Goal: Information Seeking & Learning: Learn about a topic

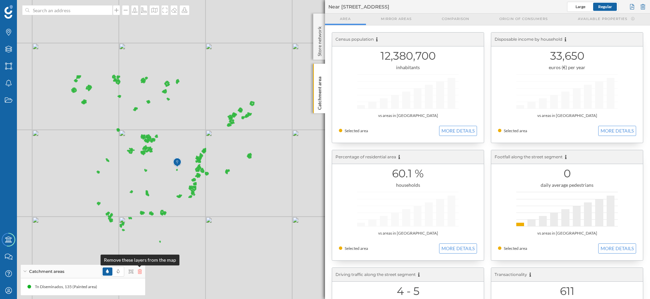
click at [138, 271] on icon at bounding box center [140, 271] width 4 height 5
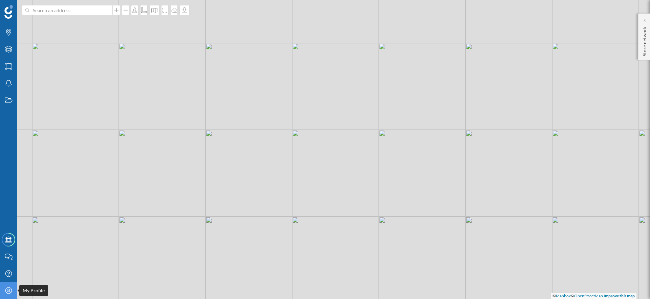
click at [6, 290] on icon "My Profile" at bounding box center [8, 290] width 8 height 7
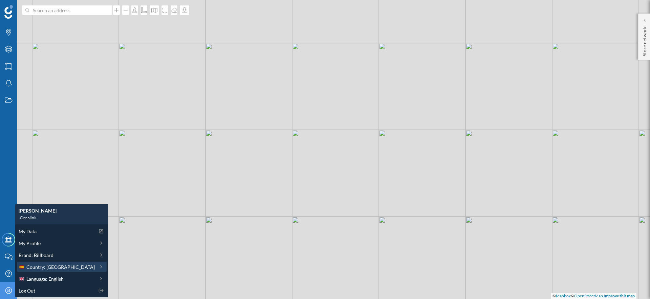
click at [57, 265] on div "Country: [GEOGRAPHIC_DATA]" at bounding box center [57, 266] width 76 height 7
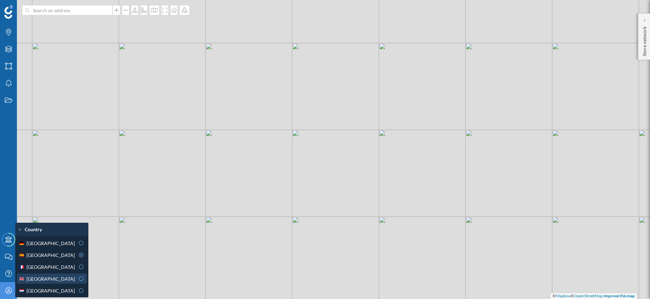
click at [55, 278] on span "[GEOGRAPHIC_DATA]" at bounding box center [50, 278] width 48 height 7
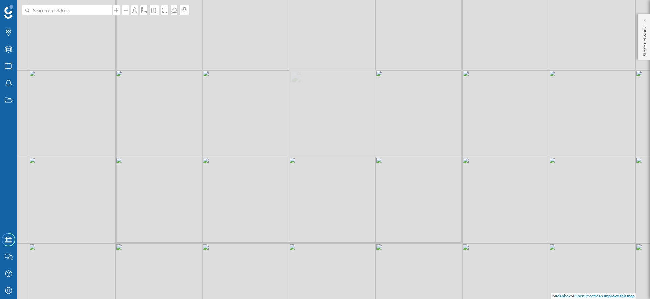
click at [242, 246] on div "© Mapbox © OpenStreetMap Improve this map" at bounding box center [325, 149] width 650 height 299
click at [643, 19] on div at bounding box center [644, 20] width 7 height 7
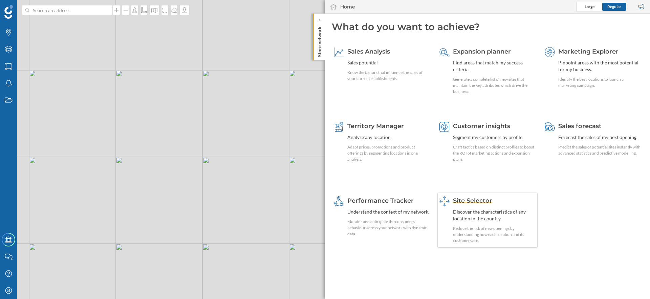
click at [475, 232] on div "Reduce the risk of new openings by understanding how each location and its cust…" at bounding box center [494, 234] width 83 height 18
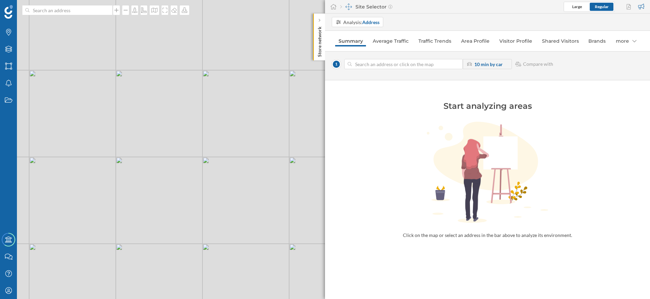
click at [234, 236] on div "© Mapbox © OpenStreetMap Improve this map" at bounding box center [325, 149] width 650 height 299
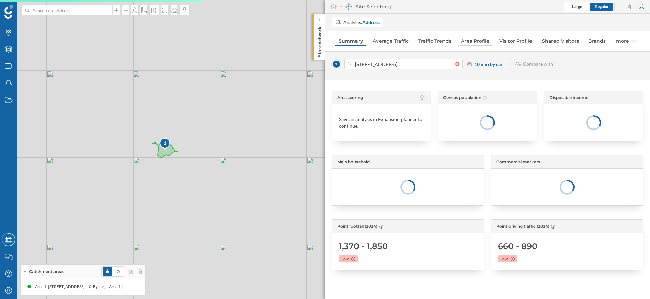
click at [482, 43] on link "Area Profile" at bounding box center [475, 41] width 35 height 11
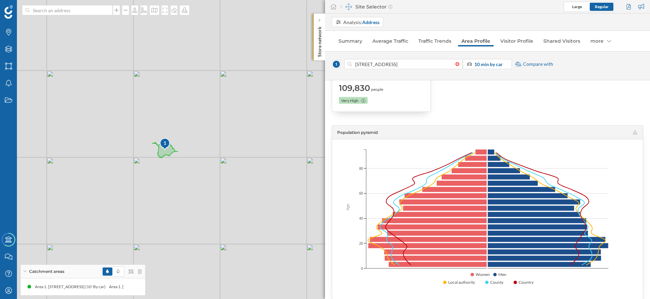
scroll to position [106, 0]
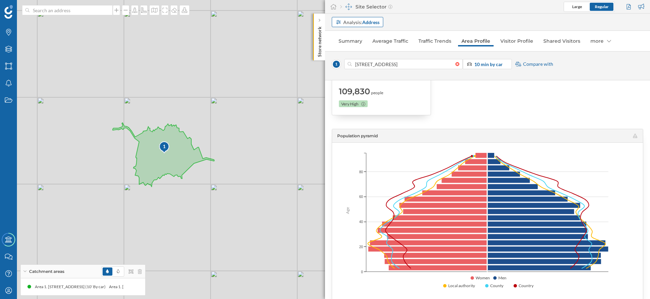
click at [372, 27] on div "Analysis: Address" at bounding box center [357, 22] width 51 height 10
click at [373, 23] on strong "Address" at bounding box center [370, 22] width 17 height 6
click at [429, 21] on div "Analysis: Address" at bounding box center [491, 22] width 318 height 10
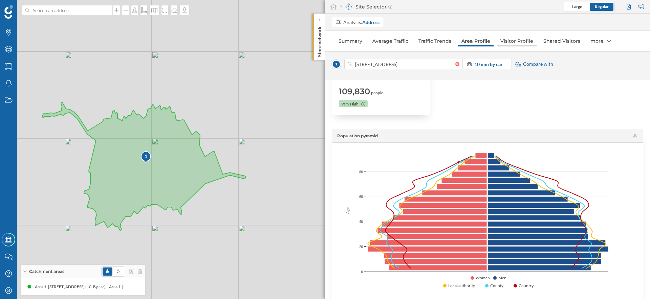
click at [520, 41] on link "Visitor Profile" at bounding box center [517, 41] width 40 height 11
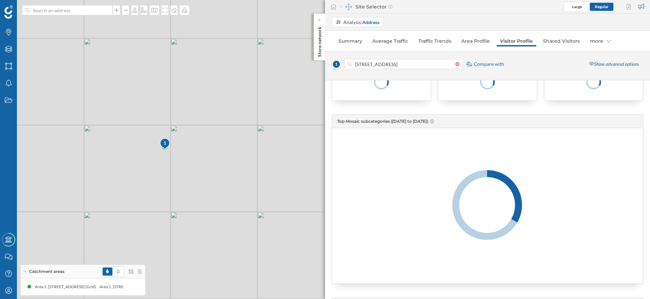
scroll to position [71, 0]
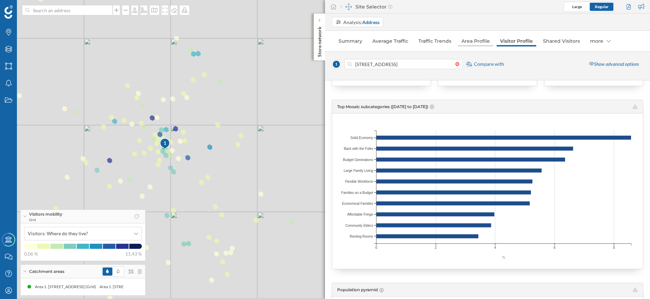
click at [475, 43] on link "Area Profile" at bounding box center [475, 41] width 35 height 11
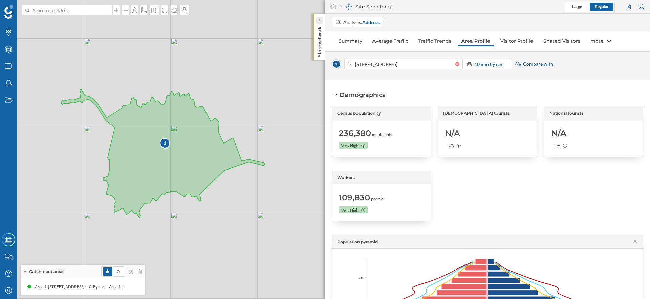
click at [321, 21] on div at bounding box center [319, 20] width 7 height 7
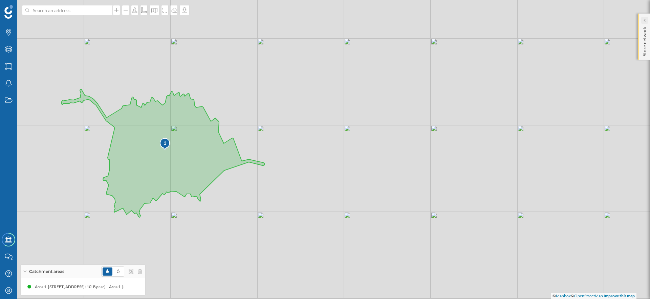
click at [647, 21] on div at bounding box center [644, 20] width 7 height 7
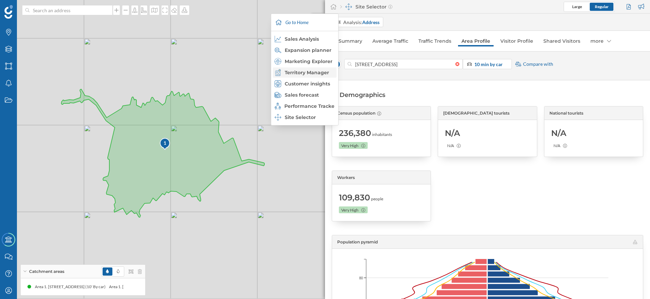
click at [314, 74] on div "Territory Manager" at bounding box center [305, 72] width 60 height 7
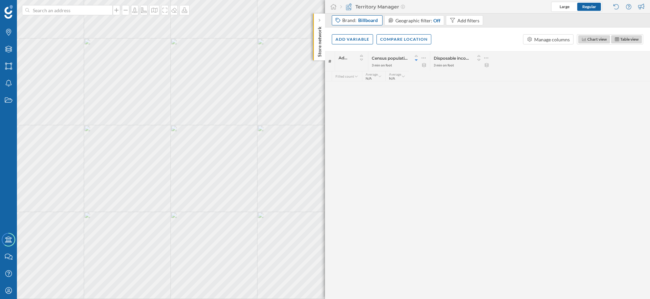
click at [367, 20] on span "Billboard" at bounding box center [368, 20] width 20 height 7
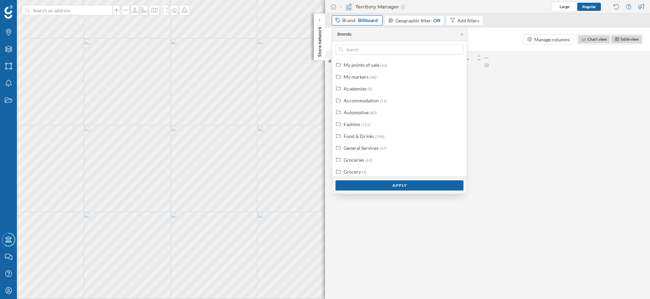
click at [368, 25] on div "Brand: Billboard" at bounding box center [357, 20] width 51 height 10
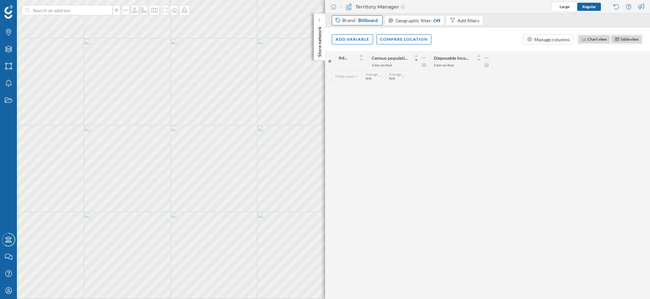
click at [368, 25] on div "Brand: Billboard" at bounding box center [357, 20] width 51 height 10
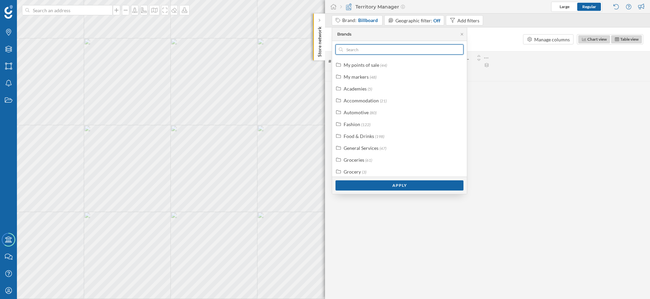
click at [363, 52] on input "text" at bounding box center [399, 49] width 113 height 10
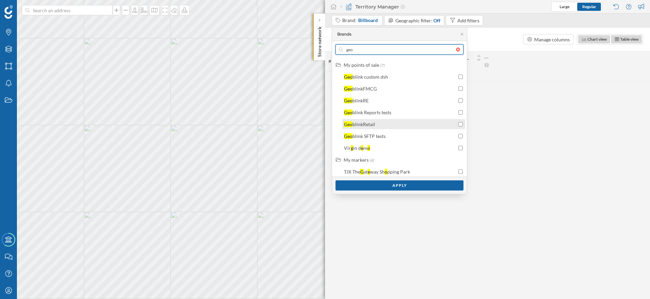
type input "geo"
click at [372, 125] on div "blinkRetail" at bounding box center [364, 124] width 23 height 6
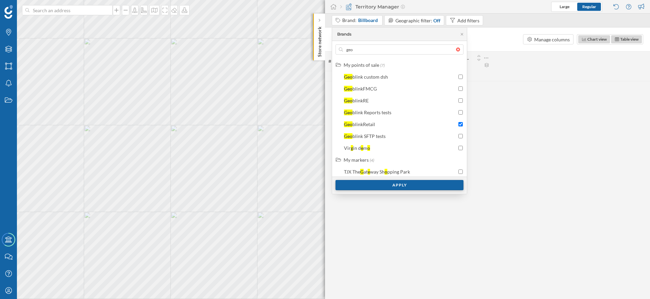
click at [392, 189] on div "Apply" at bounding box center [400, 185] width 128 height 10
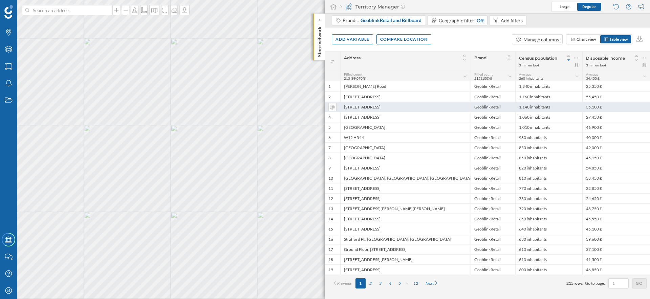
click at [429, 103] on div "[STREET_ADDRESS]" at bounding box center [405, 107] width 130 height 10
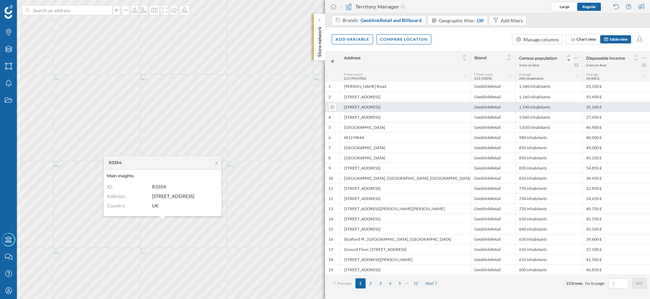
click at [429, 103] on div "[STREET_ADDRESS]" at bounding box center [405, 107] width 130 height 10
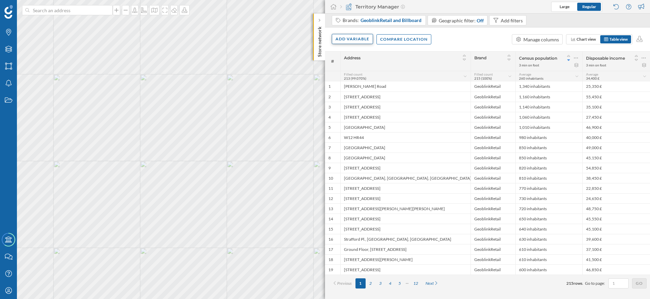
click at [362, 36] on div "Add variable" at bounding box center [352, 39] width 41 height 10
click at [363, 78] on div "Internal variables" at bounding box center [369, 80] width 67 height 7
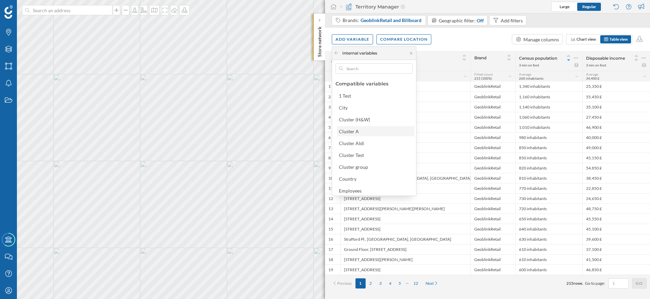
click at [376, 132] on div "Cluster A" at bounding box center [375, 131] width 73 height 7
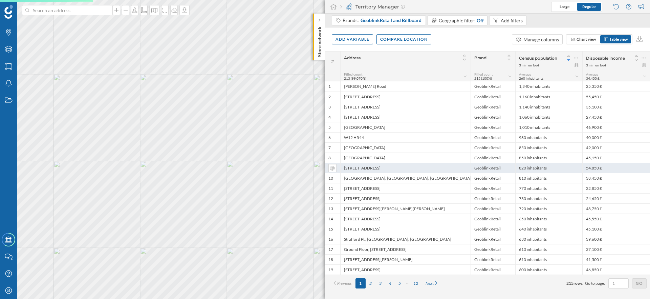
scroll to position [0, 0]
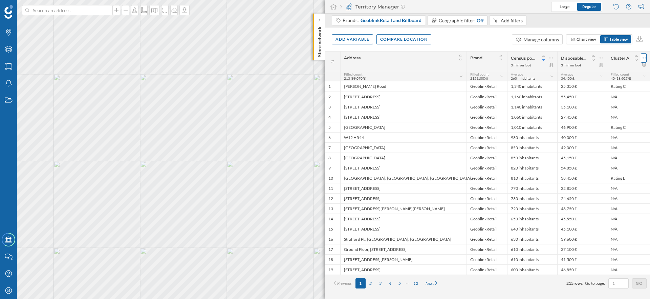
click at [643, 55] on icon at bounding box center [644, 58] width 4 height 7
click at [645, 56] on icon at bounding box center [644, 58] width 4 height 7
click at [617, 88] on div "Remove column" at bounding box center [612, 85] width 62 height 7
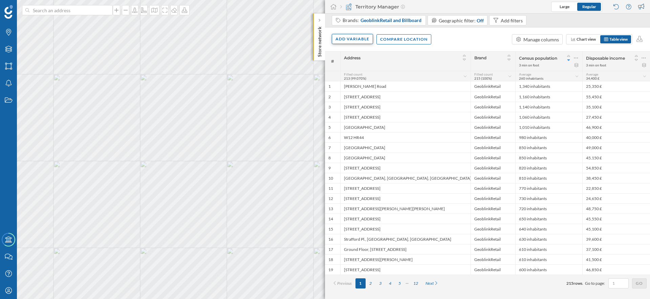
click at [349, 38] on div "Add variable" at bounding box center [352, 39] width 41 height 10
click at [359, 81] on div "Internal variables" at bounding box center [369, 80] width 67 height 7
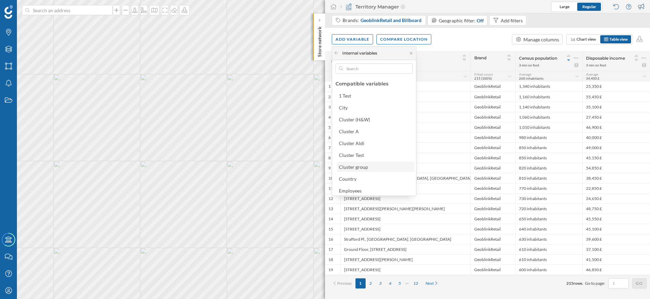
scroll to position [31, 0]
click at [356, 172] on div "NG Test" at bounding box center [375, 171] width 73 height 7
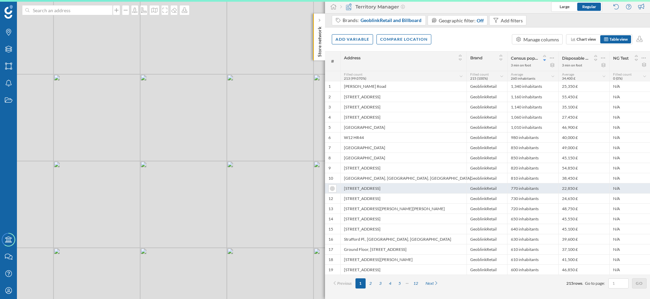
scroll to position [0, 0]
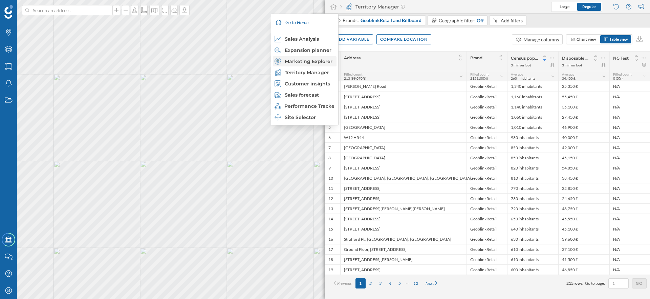
click at [317, 62] on div "Marketing Explorer" at bounding box center [305, 61] width 60 height 7
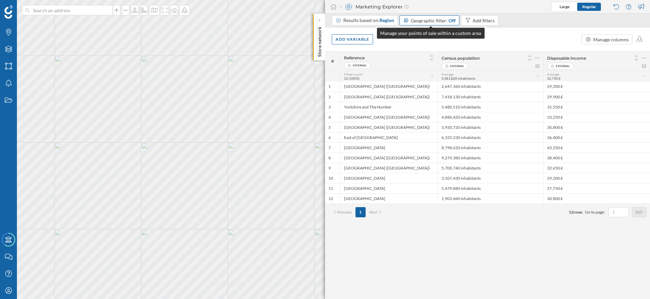
click at [422, 22] on span "Geographic filter:" at bounding box center [429, 21] width 37 height 6
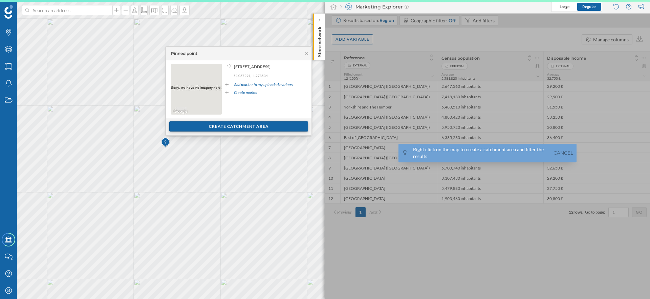
click at [221, 125] on div "Create catchment area" at bounding box center [238, 126] width 139 height 10
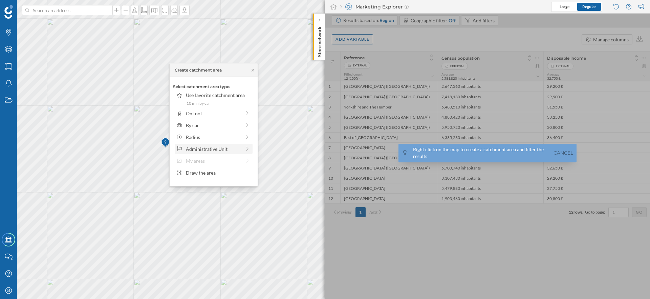
click at [209, 146] on div "Administrative Unit" at bounding box center [213, 148] width 55 height 7
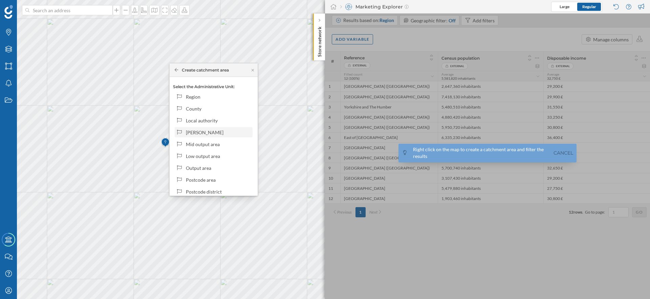
click at [209, 133] on div "[PERSON_NAME]" at bounding box center [218, 132] width 65 height 7
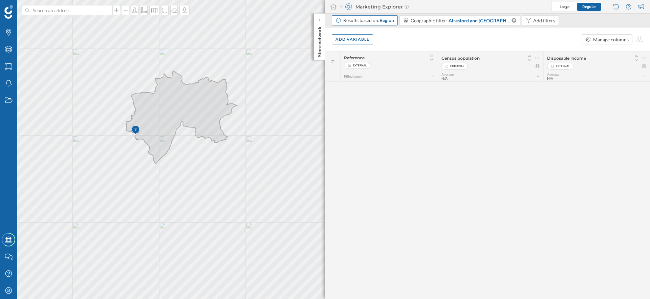
click at [389, 21] on span "Region" at bounding box center [387, 20] width 15 height 6
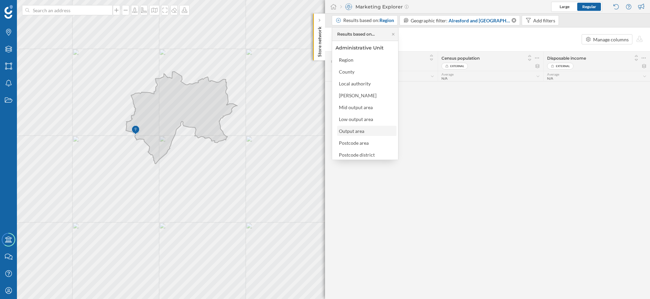
click at [366, 130] on div "Output area" at bounding box center [353, 130] width 29 height 7
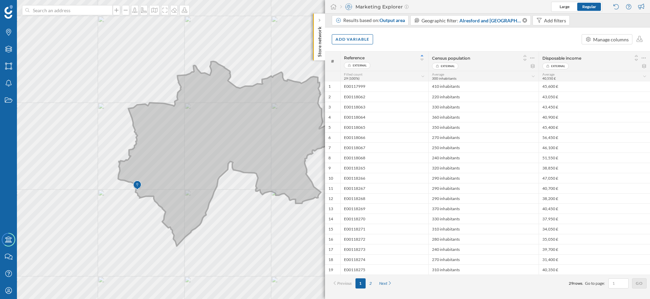
click at [209, 143] on icon at bounding box center [229, 153] width 222 height 185
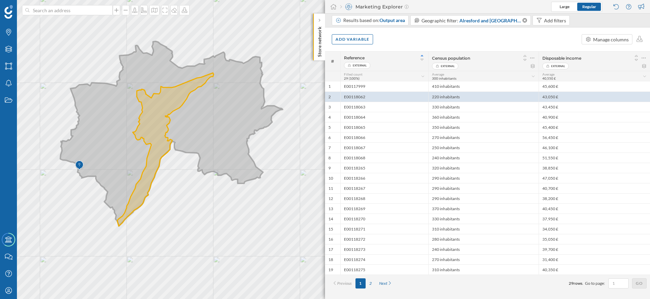
click at [185, 124] on icon at bounding box center [171, 133] width 222 height 185
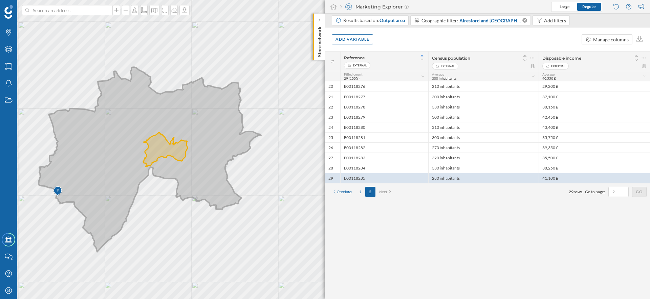
click at [193, 114] on icon at bounding box center [150, 159] width 222 height 185
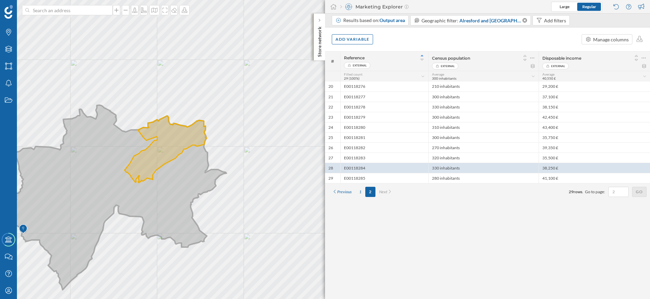
click at [187, 170] on icon at bounding box center [115, 197] width 222 height 185
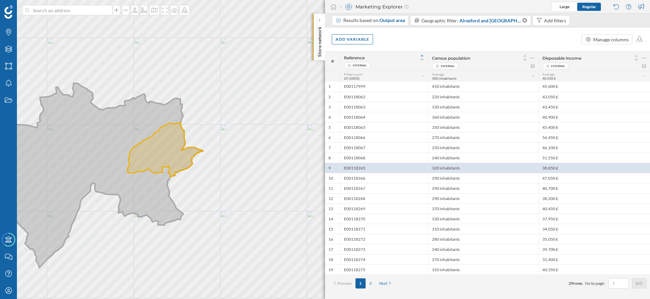
click at [156, 193] on icon at bounding box center [92, 175] width 222 height 185
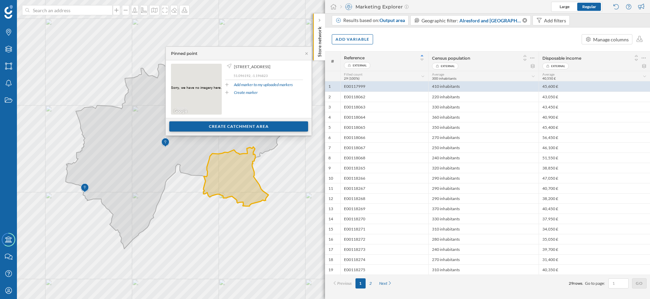
click at [216, 124] on div "Create catchment area" at bounding box center [238, 126] width 139 height 10
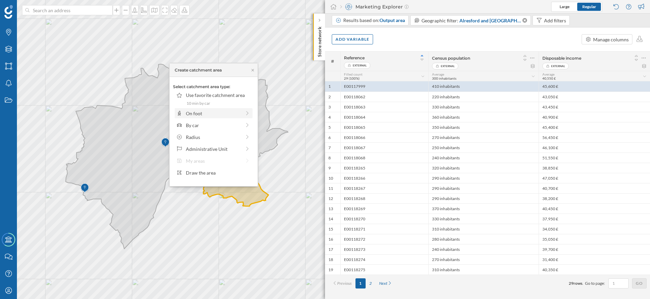
click at [217, 114] on div "On foot" at bounding box center [213, 113] width 55 height 7
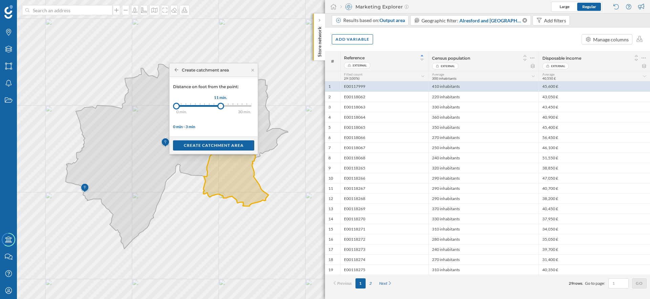
drag, startPoint x: 180, startPoint y: 108, endPoint x: 221, endPoint y: 108, distance: 40.3
click at [221, 108] on div at bounding box center [220, 106] width 7 height 7
click at [215, 145] on div "Create catchment area" at bounding box center [213, 145] width 81 height 10
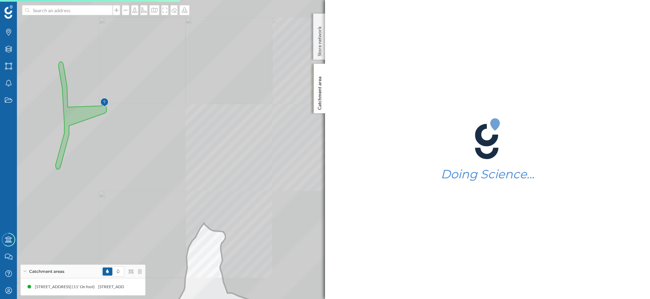
drag, startPoint x: 107, startPoint y: 158, endPoint x: 170, endPoint y: 158, distance: 63.0
click at [170, 158] on icon at bounding box center [325, 149] width 783 height 361
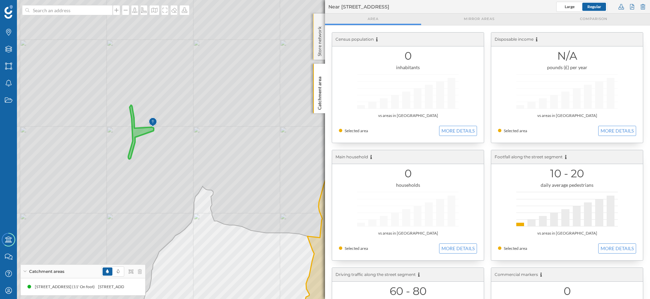
click at [319, 40] on p "Store network" at bounding box center [319, 40] width 7 height 33
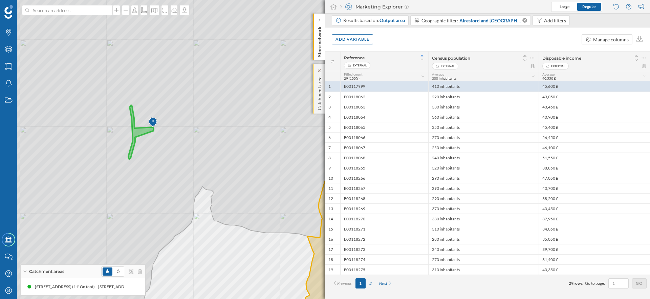
click at [322, 86] on p "Catchment area" at bounding box center [319, 92] width 7 height 36
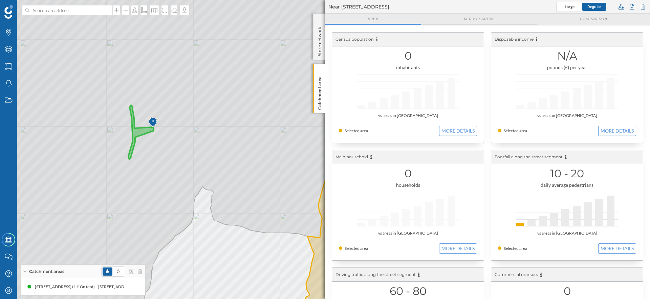
click at [480, 20] on span "Mirror areas" at bounding box center [479, 18] width 31 height 5
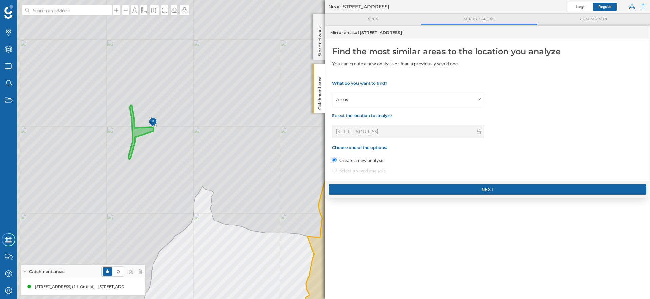
click at [599, 20] on span "Comparison" at bounding box center [593, 18] width 27 height 5
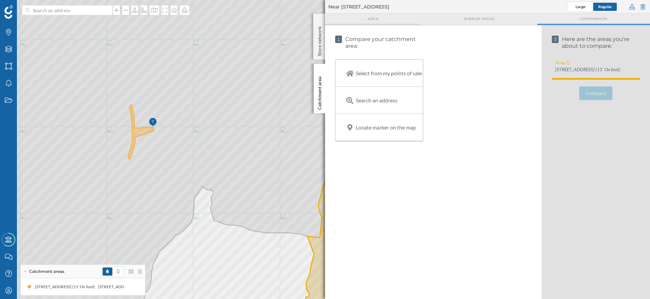
click at [365, 17] on div "Area" at bounding box center [373, 20] width 96 height 12
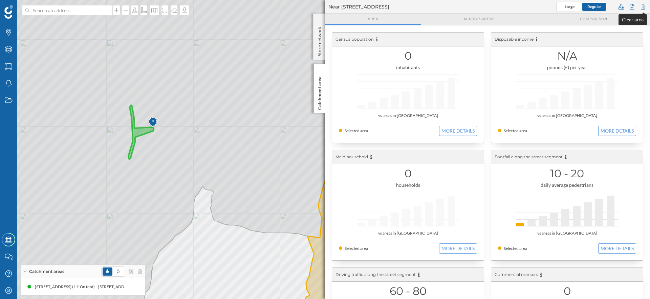
click at [642, 7] on div at bounding box center [642, 7] width 7 height 10
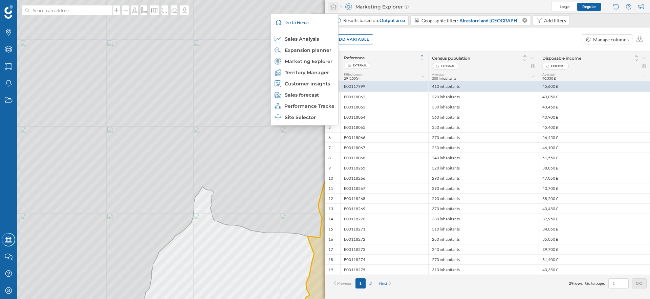
click at [334, 9] on div at bounding box center [333, 7] width 10 height 10
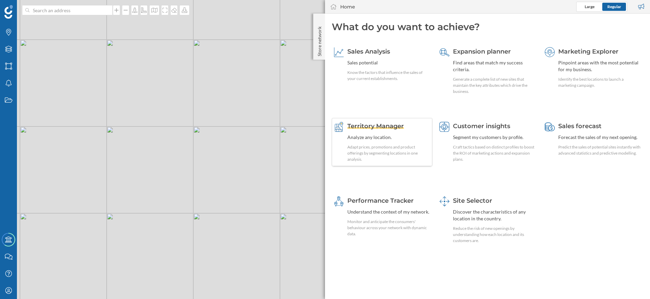
click at [399, 138] on div "Analyze any location." at bounding box center [388, 137] width 83 height 7
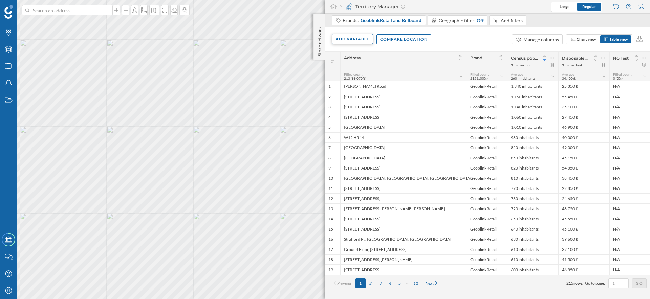
click at [347, 40] on div "Add variable" at bounding box center [352, 39] width 41 height 10
click at [363, 65] on div "External variables" at bounding box center [369, 66] width 67 height 7
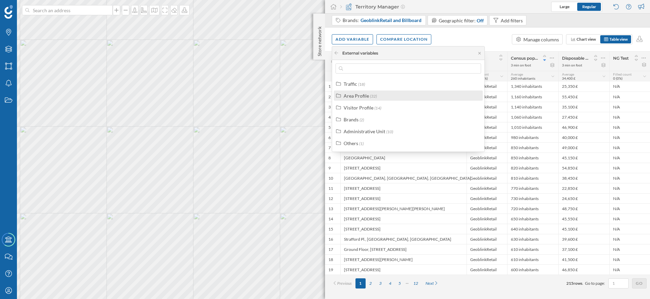
click at [364, 95] on div "Area Profile" at bounding box center [356, 96] width 25 height 6
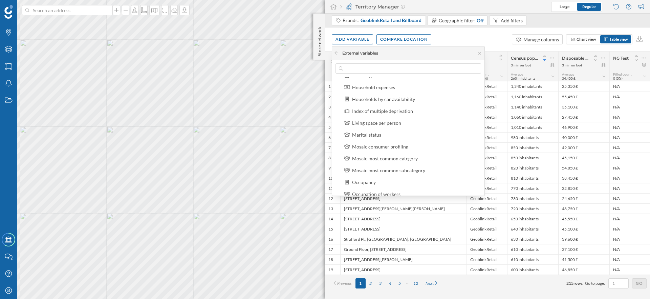
scroll to position [115, 0]
click at [385, 150] on div "Mosaic consumer profiling" at bounding box center [412, 146] width 141 height 10
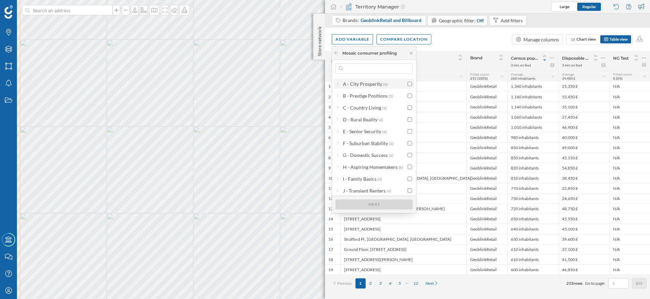
click at [409, 87] on div "A - City Prosperity (4)" at bounding box center [374, 84] width 81 height 10
click at [410, 82] on input "checkbox" at bounding box center [410, 84] width 4 height 4
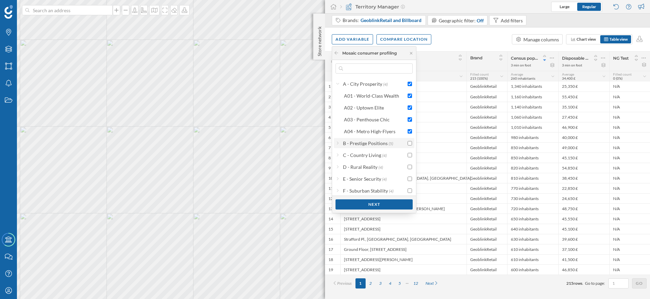
click at [409, 144] on input "checkbox" at bounding box center [410, 143] width 4 height 4
click at [400, 202] on div "Next" at bounding box center [374, 204] width 77 height 10
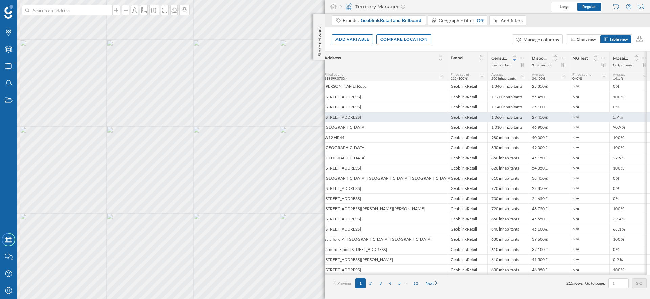
scroll to position [0, 8]
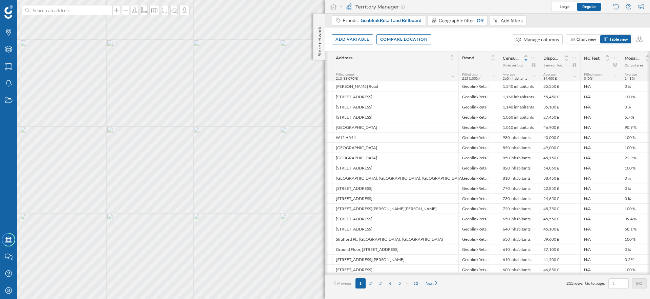
drag, startPoint x: 410, startPoint y: 6, endPoint x: 357, endPoint y: 6, distance: 52.5
click at [356, 6] on div "Territory Manager Large Regular" at bounding box center [487, 7] width 325 height 14
click at [405, 6] on div "Territory Manager Large Regular" at bounding box center [487, 7] width 325 height 14
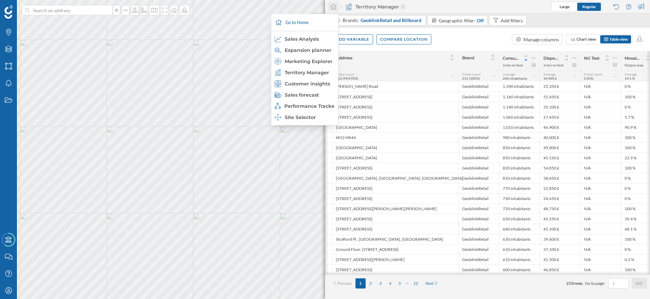
click at [333, 7] on icon at bounding box center [333, 7] width 7 height 6
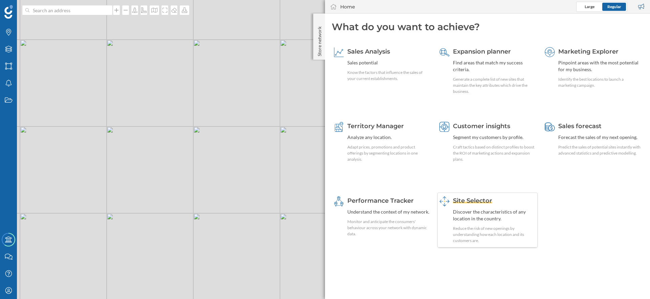
click at [488, 222] on div "Site Selector Discover the characteristics of any location in the country. Redu…" at bounding box center [494, 219] width 83 height 47
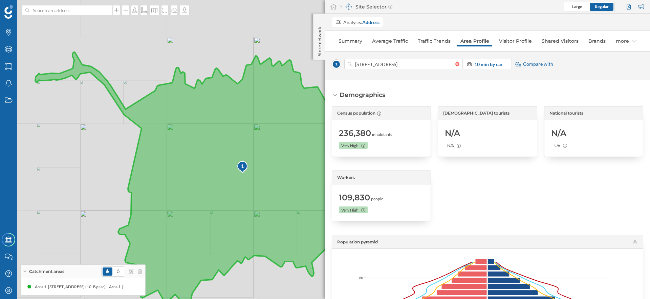
drag, startPoint x: 213, startPoint y: 202, endPoint x: 163, endPoint y: 201, distance: 50.1
click at [163, 201] on icon at bounding box center [238, 180] width 406 height 256
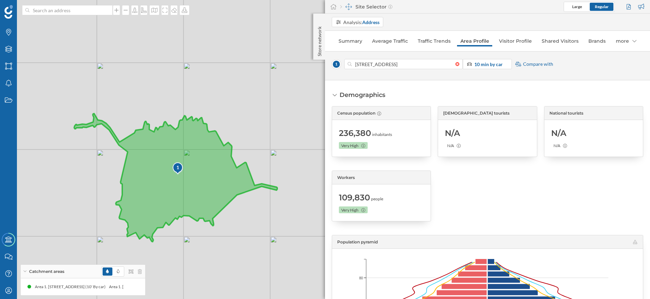
drag, startPoint x: 173, startPoint y: 204, endPoint x: 181, endPoint y: 191, distance: 15.2
click at [181, 191] on icon at bounding box center [175, 177] width 203 height 128
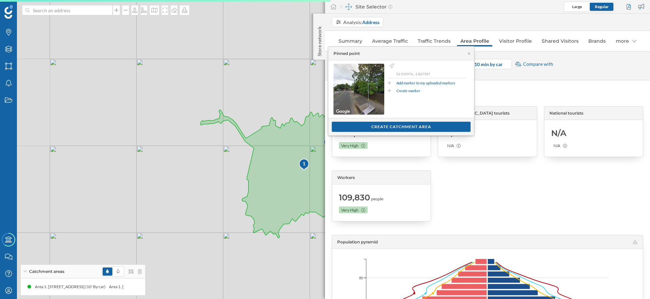
drag, startPoint x: 298, startPoint y: 120, endPoint x: 220, endPoint y: 107, distance: 79.0
click at [220, 107] on div "1 © Mapbox © OpenStreetMap Improve this map" at bounding box center [325, 149] width 650 height 299
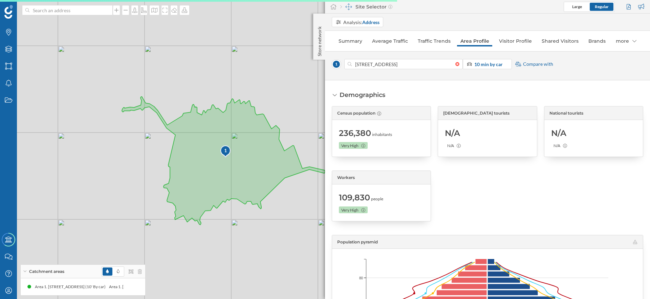
drag, startPoint x: 275, startPoint y: 94, endPoint x: 234, endPoint y: 96, distance: 40.7
click at [234, 96] on div "1 © Mapbox © OpenStreetMap Improve this map" at bounding box center [325, 149] width 650 height 299
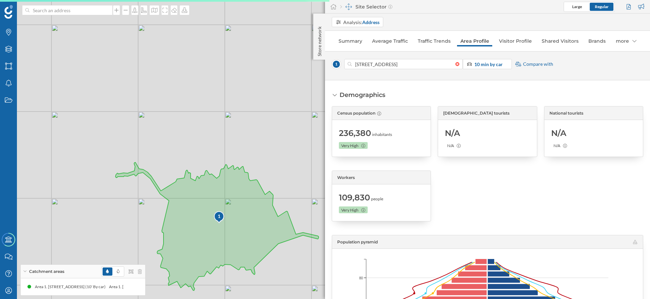
drag, startPoint x: 280, startPoint y: 124, endPoint x: 240, endPoint y: 124, distance: 39.6
click at [240, 124] on div "1 © Mapbox © OpenStreetMap Improve this map" at bounding box center [325, 149] width 650 height 299
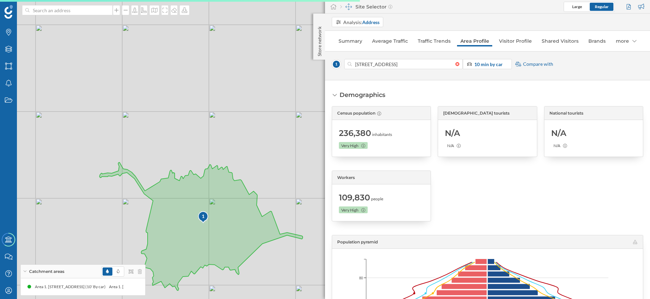
click at [437, 71] on div "[STREET_ADDRESS] 10 min by car Compare with" at bounding box center [488, 66] width 312 height 14
click at [439, 65] on input "[STREET_ADDRESS]" at bounding box center [404, 64] width 104 height 10
click at [271, 110] on div "1 © Mapbox © OpenStreetMap Improve this map" at bounding box center [325, 149] width 650 height 299
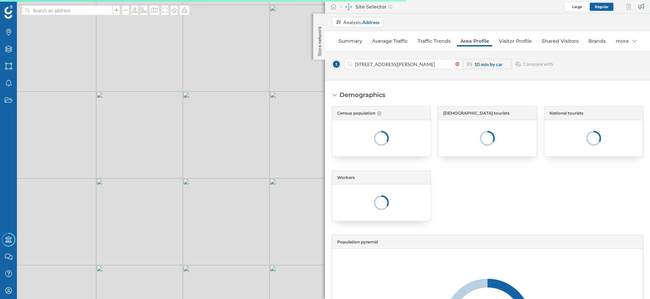
click at [219, 204] on div "© Mapbox © OpenStreetMap Improve this map" at bounding box center [325, 149] width 650 height 299
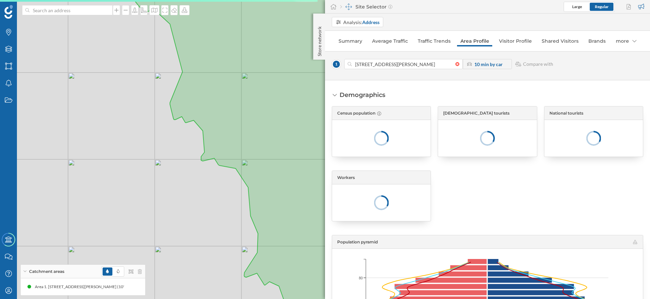
drag, startPoint x: 208, startPoint y: 198, endPoint x: 123, endPoint y: 202, distance: 85.4
click at [123, 202] on div "1 © Mapbox © OpenStreetMap Improve this map" at bounding box center [325, 149] width 650 height 299
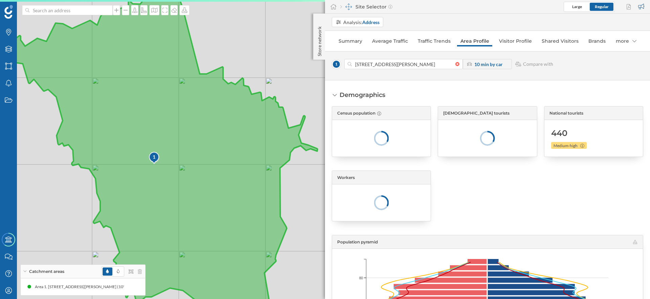
drag, startPoint x: 220, startPoint y: 197, endPoint x: 144, endPoint y: 197, distance: 76.5
click at [144, 197] on icon at bounding box center [139, 150] width 355 height 360
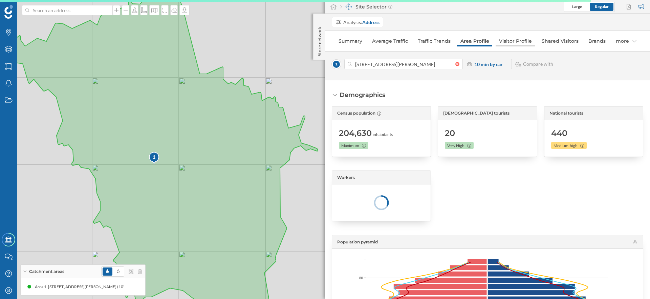
click at [525, 41] on link "Visitor Profile" at bounding box center [515, 41] width 39 height 11
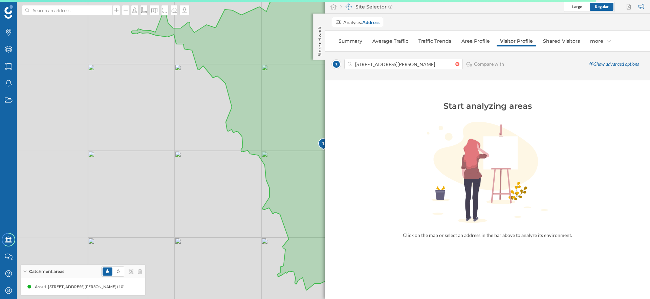
click at [209, 157] on div "1 © Mapbox © OpenStreetMap Improve this map" at bounding box center [325, 149] width 650 height 299
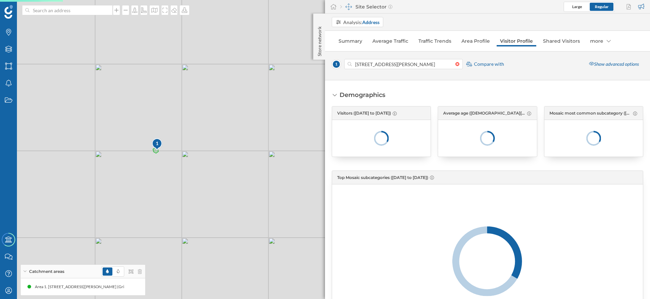
drag, startPoint x: 236, startPoint y: 177, endPoint x: 221, endPoint y: 178, distance: 15.2
click at [221, 178] on div "1 © Mapbox © OpenStreetMap Improve this map" at bounding box center [325, 149] width 650 height 299
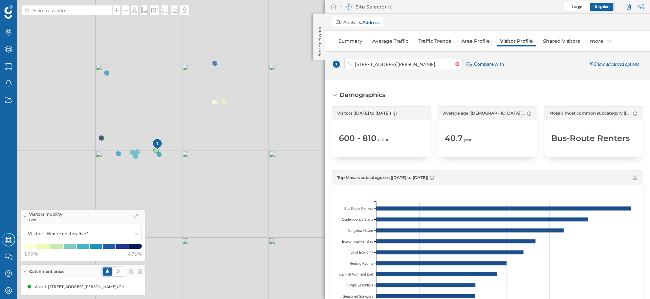
scroll to position [50, 0]
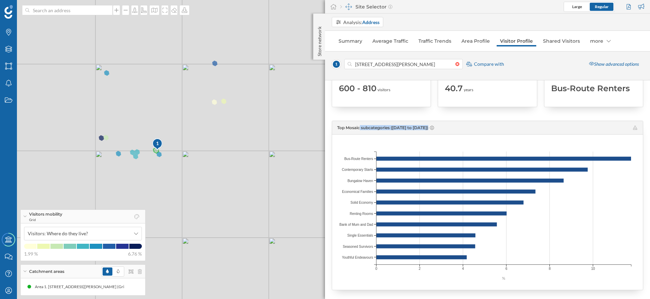
drag, startPoint x: 339, startPoint y: 127, endPoint x: 486, endPoint y: 234, distance: 182.1
click at [486, 234] on div "Top Mosaic subcategories ([DATE] to [DATE]) % 0 2 4 6 8 10 Bus-Route Renters Bu…" at bounding box center [488, 205] width 312 height 169
click at [473, 268] on icon "% 0 2 4 6 8 10 Bus-Route Renters Bus-Route Renters Contemporary Starts Contempo…" at bounding box center [487, 211] width 311 height 140
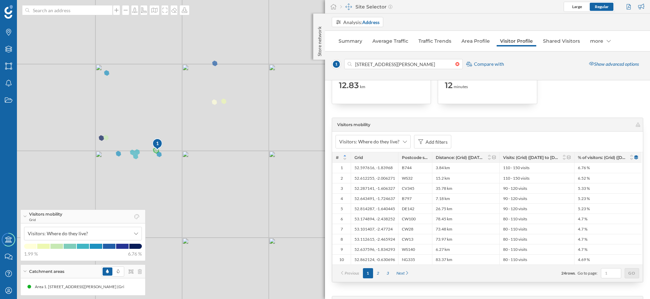
scroll to position [1205, 0]
click at [405, 141] on icon at bounding box center [405, 139] width 4 height 5
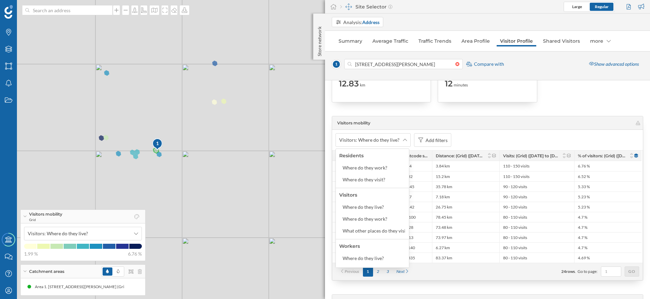
scroll to position [9, 0]
click at [439, 144] on div "Add filters" at bounding box center [432, 140] width 37 height 14
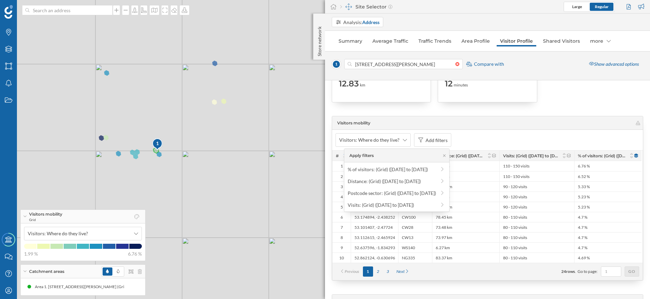
click at [479, 145] on div "Visitors: Where do they live? Add filters" at bounding box center [487, 140] width 311 height 20
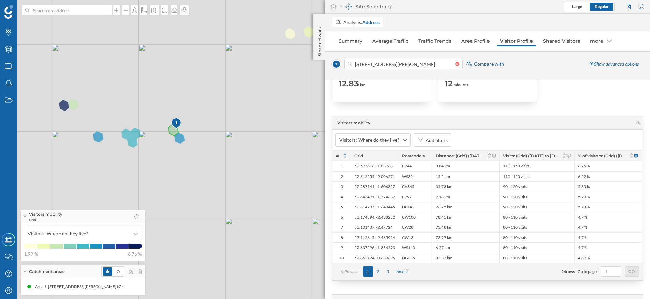
click at [165, 155] on div "1 © Mapbox © OpenStreetMap Improve this map" at bounding box center [325, 149] width 650 height 299
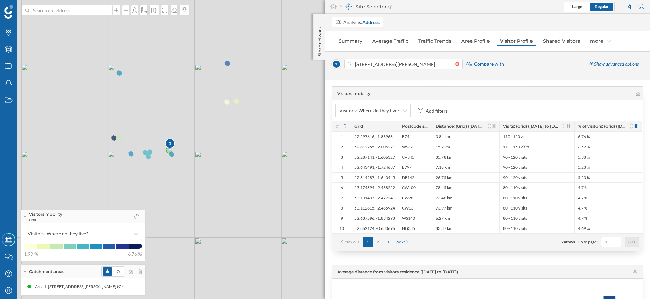
scroll to position [1223, 0]
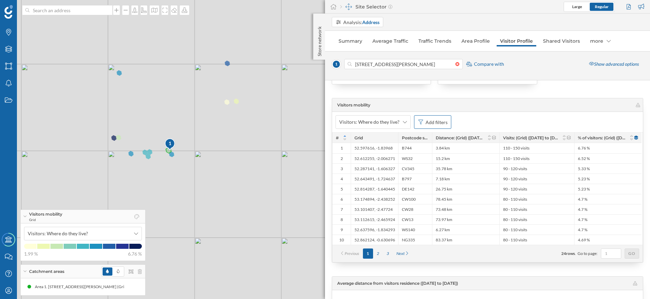
click at [440, 120] on div "Add filters" at bounding box center [437, 122] width 22 height 7
click at [384, 176] on div "Postcode sector: (Grid) ([DATE] to [DATE])" at bounding box center [392, 175] width 88 height 6
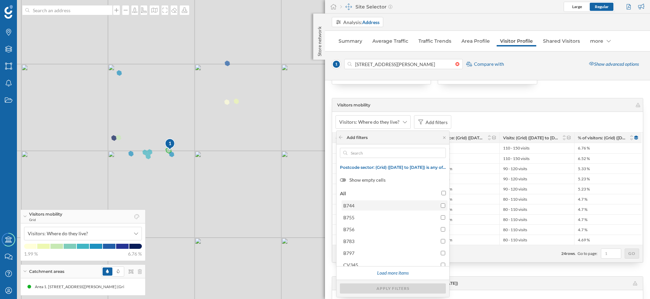
click at [368, 205] on span "B744" at bounding box center [390, 205] width 94 height 7
click at [441, 205] on input "B744" at bounding box center [443, 205] width 4 height 4
checkbox input "true"
click at [368, 221] on label "B755" at bounding box center [395, 217] width 106 height 10
click at [441, 219] on input "B755" at bounding box center [443, 217] width 4 height 4
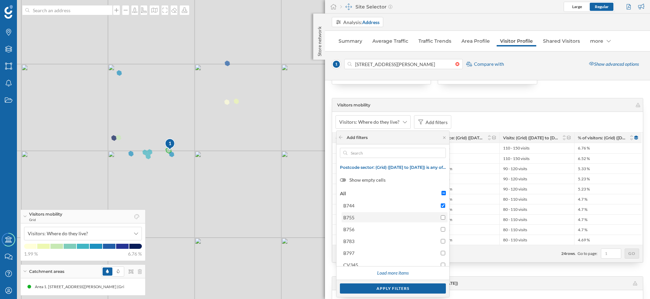
checkbox input "true"
click at [368, 233] on label "B756" at bounding box center [395, 229] width 106 height 10
click at [441, 231] on input "B756" at bounding box center [443, 229] width 4 height 4
checkbox input "true"
click at [368, 246] on div "B744 B755 B756 B783 B797 CV345 CV48 CV57 CW100 CW13" at bounding box center [394, 258] width 109 height 117
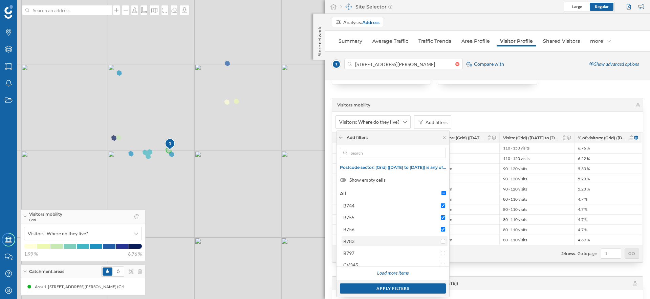
click at [365, 239] on span "B783" at bounding box center [390, 240] width 94 height 7
click at [441, 239] on input "B783" at bounding box center [443, 241] width 4 height 4
checkbox input "true"
click at [365, 248] on label "B797" at bounding box center [395, 253] width 106 height 10
click at [441, 251] on input "B797" at bounding box center [443, 253] width 4 height 4
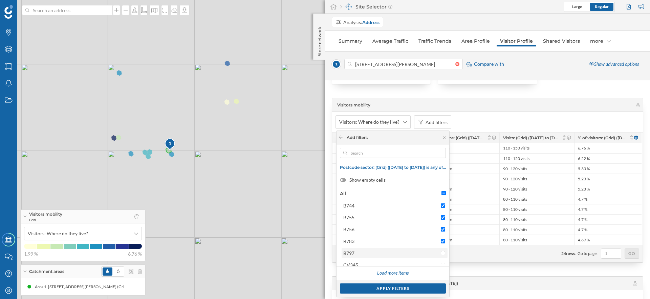
checkbox input "true"
click at [378, 285] on div "Apply filters" at bounding box center [393, 288] width 106 height 10
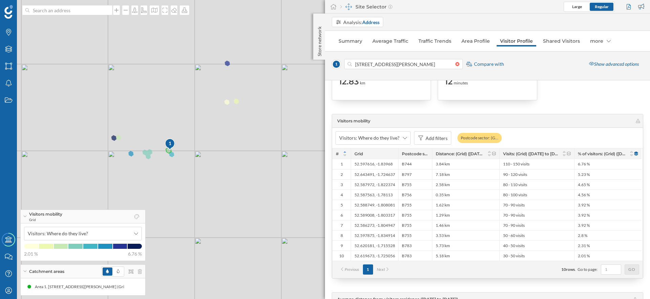
scroll to position [1181, 0]
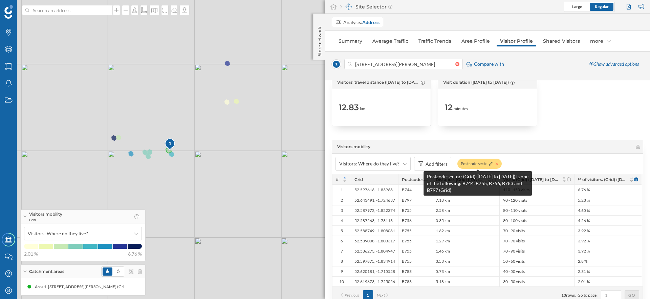
click at [496, 163] on icon at bounding box center [497, 163] width 2 height 2
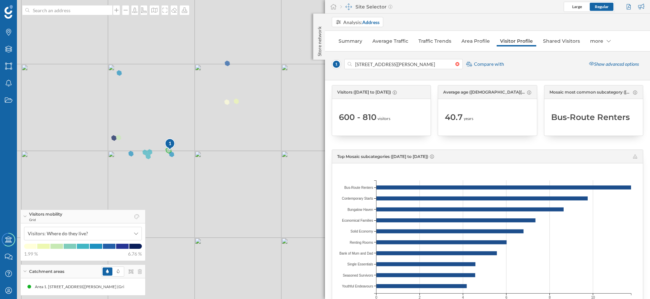
scroll to position [28, 0]
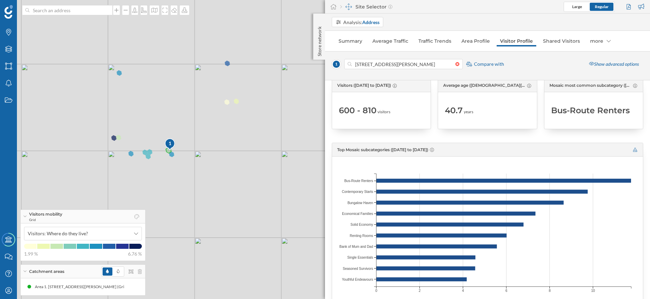
click at [633, 150] on icon at bounding box center [635, 150] width 4 height 4
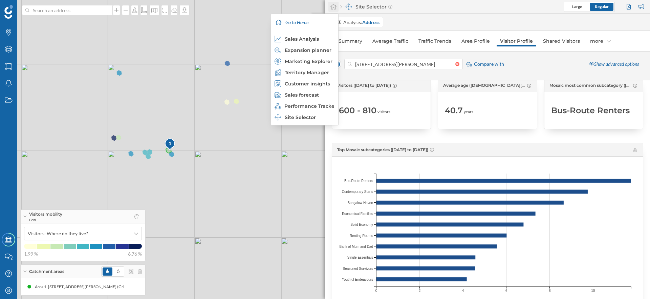
click at [333, 6] on icon at bounding box center [333, 7] width 7 height 6
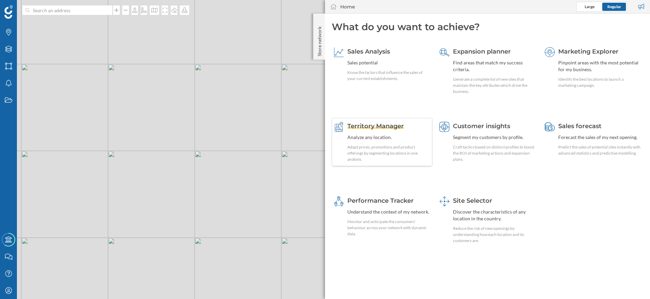
click at [368, 138] on div "Analyze any location." at bounding box center [388, 137] width 83 height 7
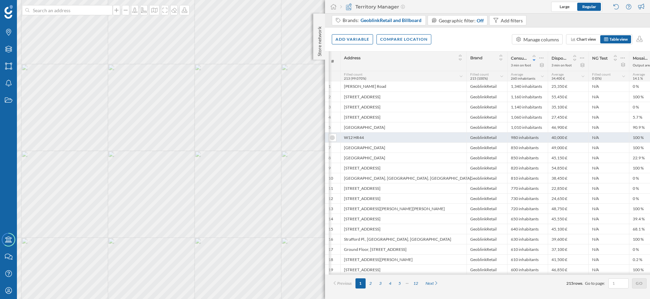
scroll to position [0, 20]
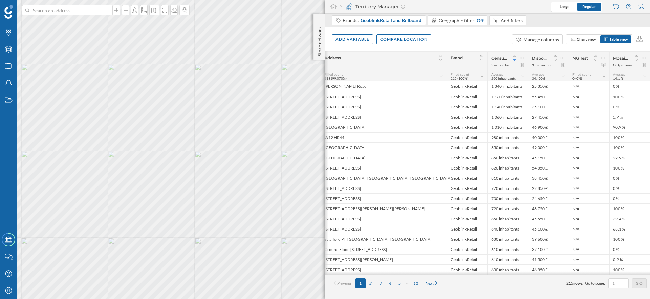
drag, startPoint x: 490, startPoint y: 64, endPoint x: 510, endPoint y: 65, distance: 20.4
click at [510, 65] on div "Census population 3 min on foot" at bounding box center [508, 60] width 41 height 19
click at [510, 65] on div "3 min on foot" at bounding box center [501, 65] width 20 height 5
drag, startPoint x: 615, startPoint y: 66, endPoint x: 631, endPoint y: 65, distance: 15.2
click at [631, 65] on div "Output area" at bounding box center [630, 65] width 34 height 5
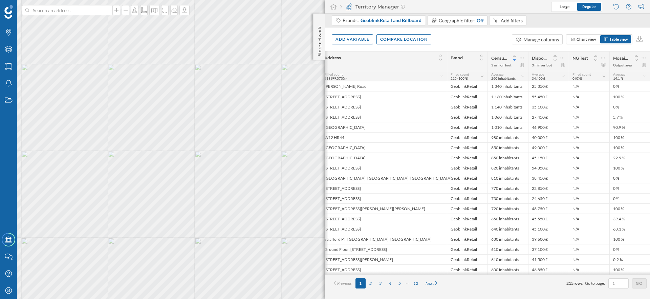
click at [631, 65] on div "Output area" at bounding box center [622, 65] width 19 height 5
click at [605, 57] on icon at bounding box center [603, 58] width 4 height 7
click at [572, 87] on div "Remove column" at bounding box center [571, 85] width 62 height 7
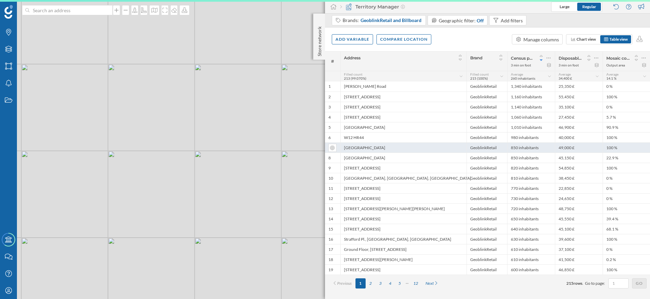
scroll to position [0, 0]
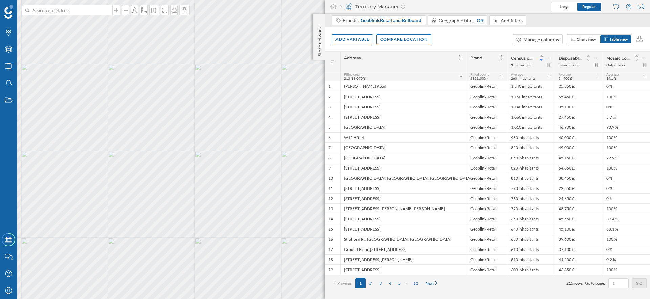
drag, startPoint x: 605, startPoint y: 65, endPoint x: 625, endPoint y: 66, distance: 20.0
click at [625, 66] on div "Mosaic consumer profiling : All City Prosperity and All Prestige Positions Outp…" at bounding box center [626, 60] width 47 height 19
click at [625, 66] on div "Output area" at bounding box center [626, 65] width 40 height 5
drag, startPoint x: 625, startPoint y: 66, endPoint x: 607, endPoint y: 66, distance: 18.3
click at [607, 66] on div "Output area" at bounding box center [626, 65] width 40 height 5
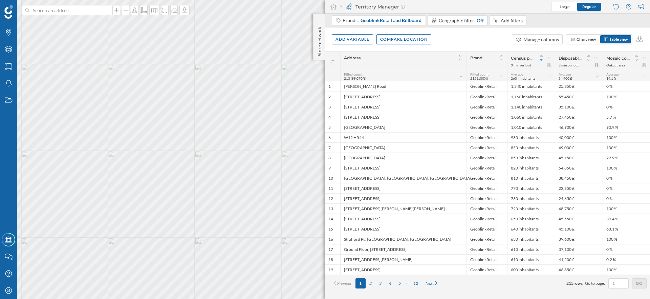
click at [607, 66] on div "Output area" at bounding box center [615, 65] width 19 height 5
drag, startPoint x: 607, startPoint y: 66, endPoint x: 631, endPoint y: 66, distance: 24.0
click at [631, 66] on div "Output area" at bounding box center [626, 65] width 40 height 5
click at [644, 63] on icon at bounding box center [644, 65] width 5 height 4
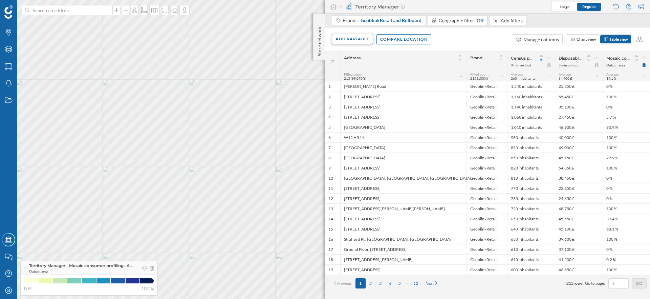
click at [355, 41] on div "Add variable" at bounding box center [352, 39] width 41 height 10
click at [359, 66] on div "External variables" at bounding box center [369, 66] width 67 height 7
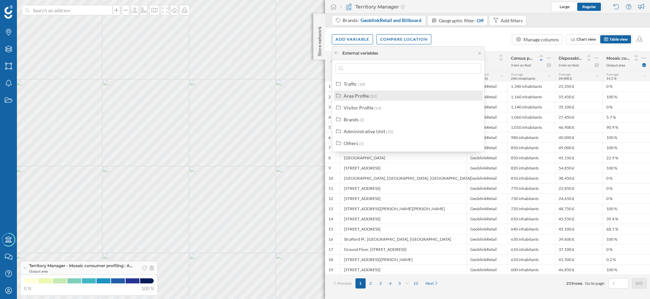
click at [364, 98] on div "Area Profile" at bounding box center [356, 96] width 25 height 6
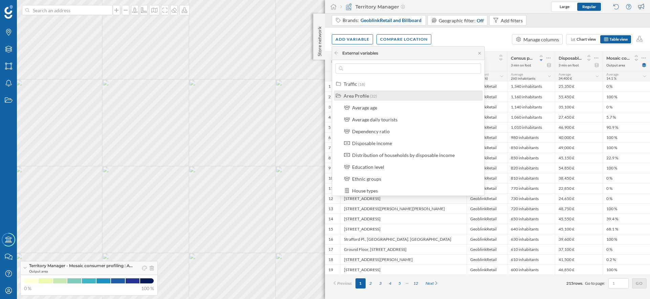
click at [364, 98] on div "Area Profile" at bounding box center [356, 96] width 25 height 6
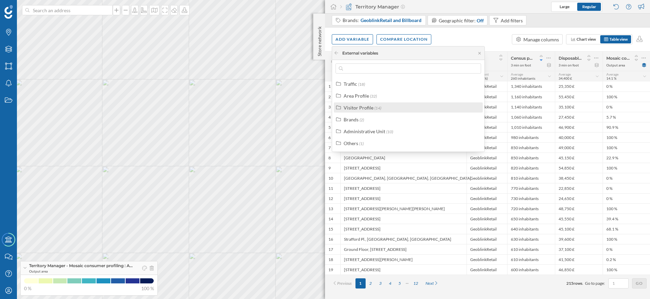
click at [364, 105] on div "Visitor Profile" at bounding box center [359, 108] width 30 height 6
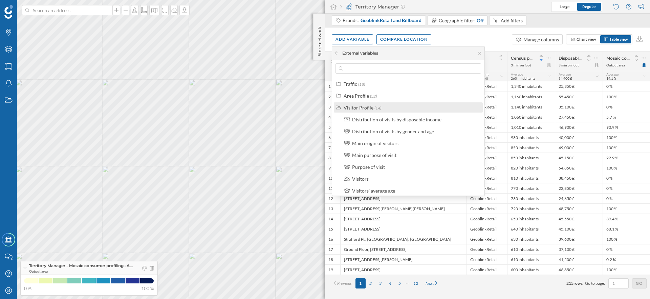
click at [354, 106] on div "Visitor Profile" at bounding box center [359, 108] width 30 height 6
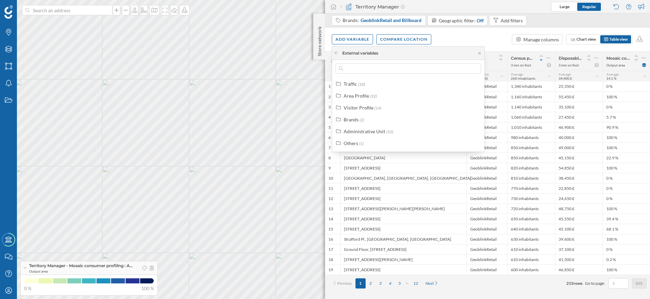
click at [354, 101] on div "Traffic (18) Area Profile (32) Visitor Profile (14) Brands (2) Administrative U…" at bounding box center [408, 113] width 152 height 69
click at [354, 96] on div "Area Profile" at bounding box center [356, 96] width 25 height 6
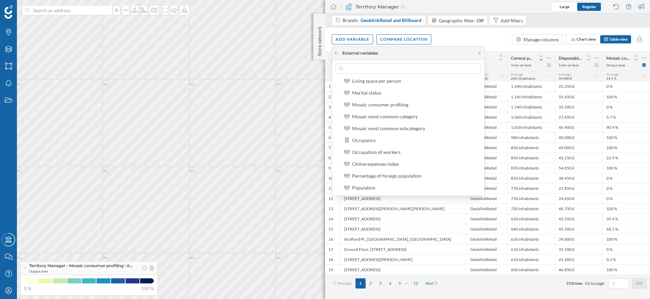
scroll to position [144, 0]
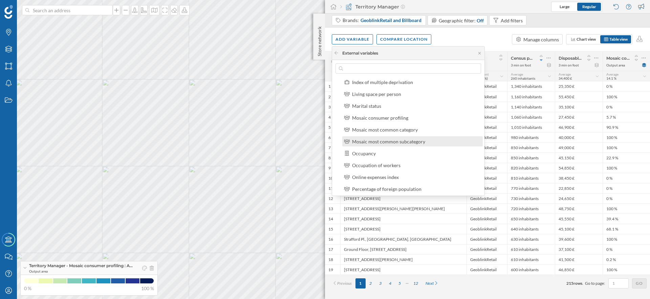
drag, startPoint x: 369, startPoint y: 129, endPoint x: 369, endPoint y: 141, distance: 11.5
click at [369, 141] on div "Average age Average daily tourists Dependency ratio Disposable income Distribut…" at bounding box center [412, 147] width 145 height 378
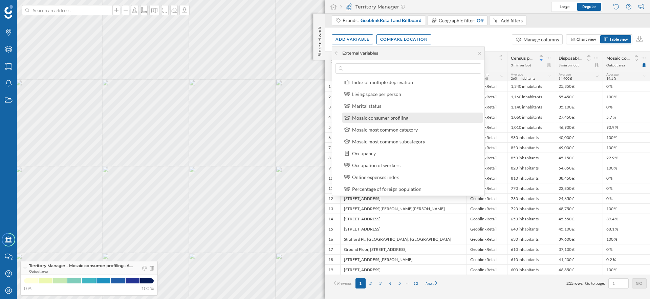
click at [370, 121] on label "Mosaic consumer profiling" at bounding box center [380, 117] width 56 height 7
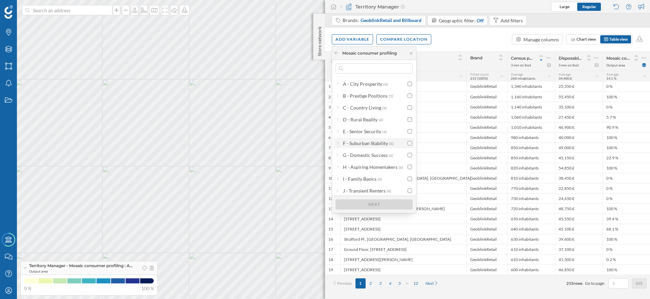
click at [373, 146] on div "F - Suburban Stability (4)" at bounding box center [374, 143] width 81 height 10
click at [373, 155] on div "F22 - Boomerang Boarders" at bounding box center [372, 155] width 57 height 6
click at [382, 206] on div "Next" at bounding box center [374, 204] width 77 height 10
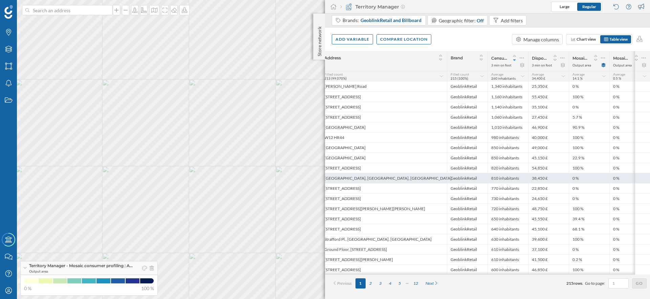
scroll to position [0, 0]
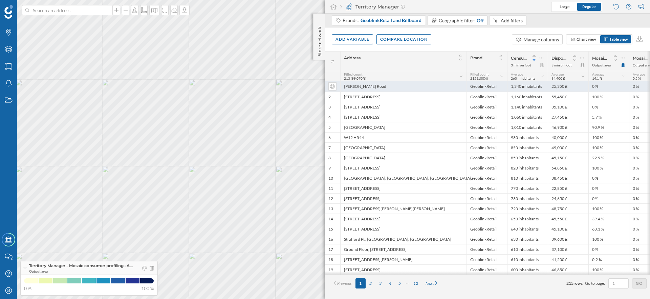
click at [369, 85] on div "[PERSON_NAME] Road" at bounding box center [403, 86] width 126 height 10
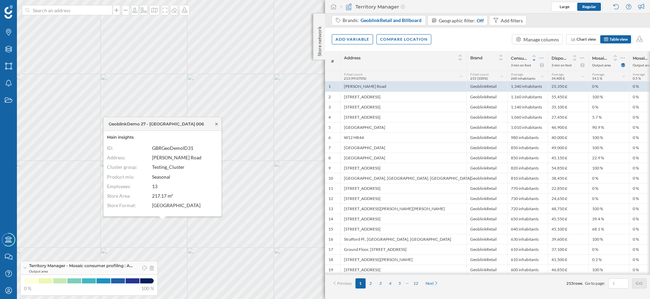
click at [219, 124] on icon at bounding box center [216, 124] width 5 height 4
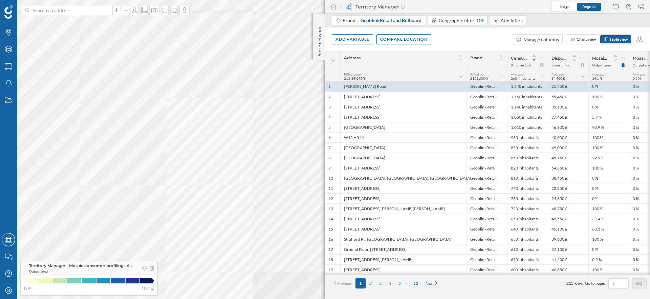
click at [0, 0] on div at bounding box center [0, 0] width 0 height 0
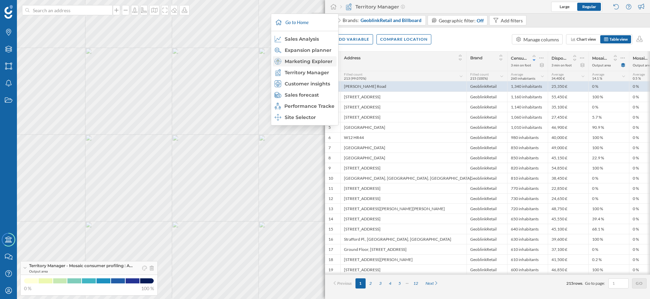
click at [320, 61] on div "Marketing Explorer" at bounding box center [305, 61] width 60 height 7
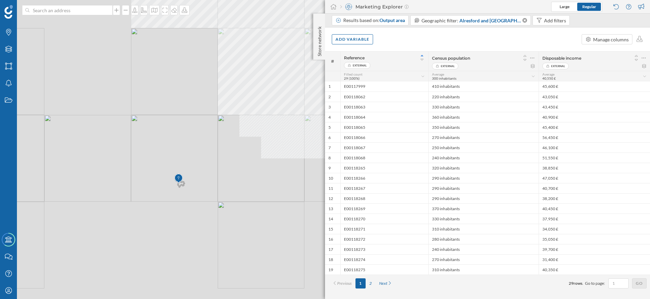
drag, startPoint x: 173, startPoint y: 183, endPoint x: 218, endPoint y: 136, distance: 64.9
click at [218, 136] on div "© Mapbox © OpenStreetMap Improve this map" at bounding box center [325, 149] width 650 height 299
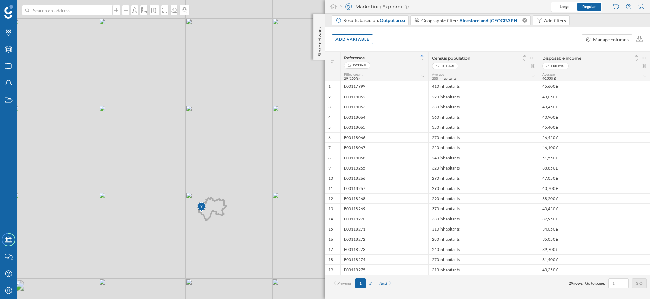
drag, startPoint x: 202, startPoint y: 194, endPoint x: 187, endPoint y: 169, distance: 28.8
click at [187, 170] on div "© Mapbox © OpenStreetMap Improve this map" at bounding box center [325, 149] width 650 height 299
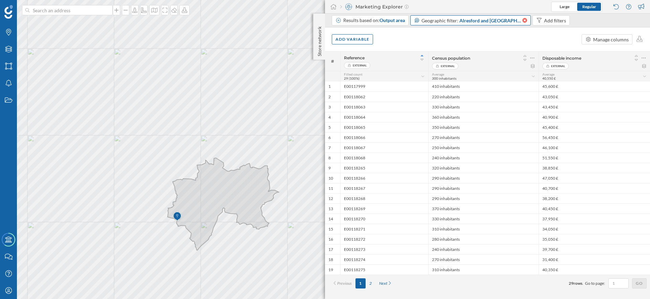
click at [526, 20] on icon at bounding box center [525, 20] width 5 height 5
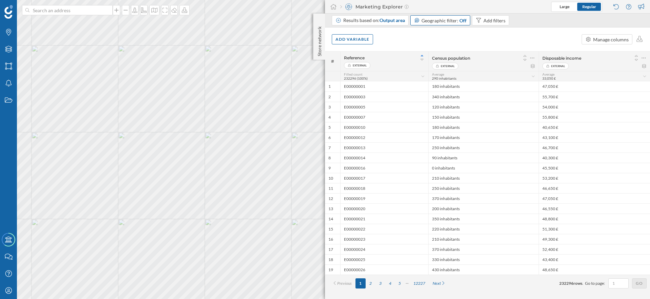
drag, startPoint x: 363, startPoint y: 5, endPoint x: 419, endPoint y: 9, distance: 56.3
click at [419, 9] on div "Marketing Explorer Large Regular" at bounding box center [487, 7] width 325 height 14
click at [413, 27] on div "Add variable Manage columns" at bounding box center [487, 39] width 325 height 24
click at [7, 33] on icon "Brands" at bounding box center [8, 32] width 8 height 7
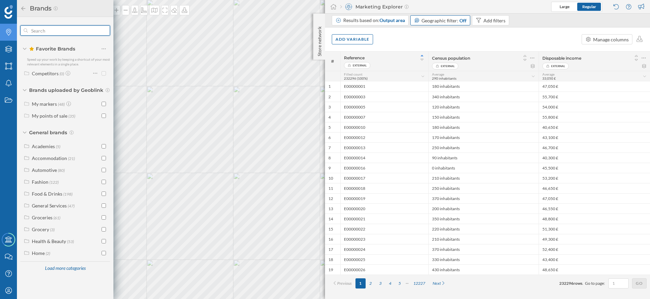
click at [55, 32] on input "text" at bounding box center [65, 31] width 75 height 14
click at [104, 103] on input "checkbox" at bounding box center [104, 104] width 4 height 4
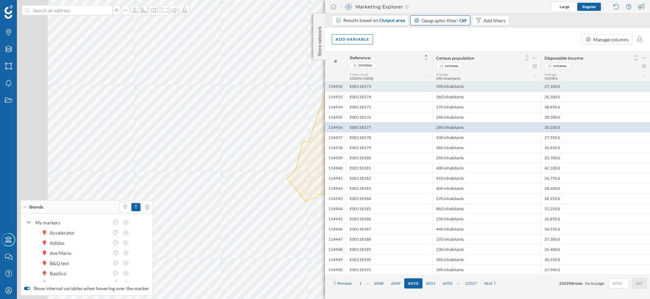
click at [396, 85] on div "E00118173" at bounding box center [389, 86] width 86 height 10
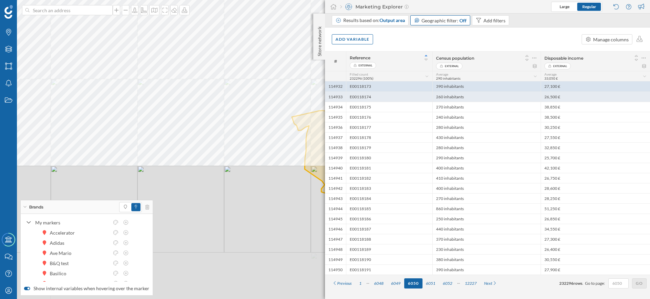
click at [396, 98] on div "E00118174" at bounding box center [389, 96] width 86 height 10
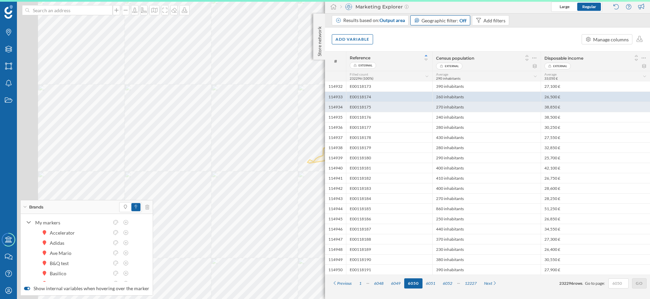
click at [394, 106] on div "E00118175" at bounding box center [389, 107] width 86 height 10
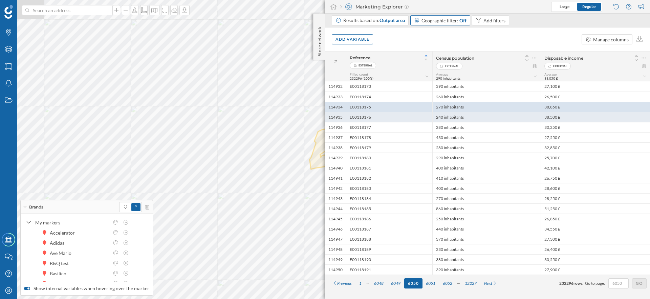
click at [394, 117] on div "E00118176" at bounding box center [389, 117] width 86 height 10
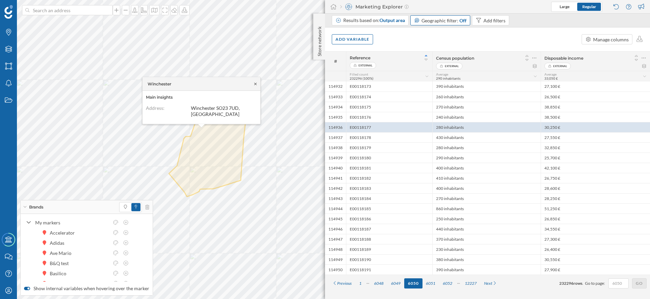
click at [256, 85] on icon at bounding box center [255, 83] width 2 height 2
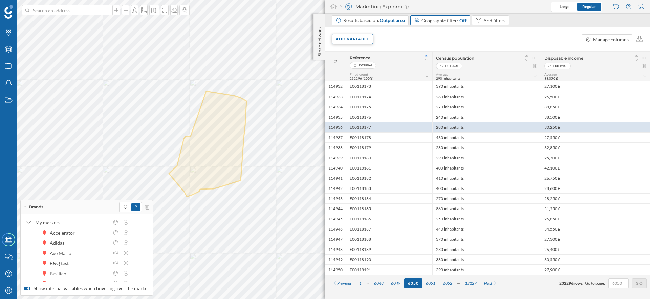
click at [362, 44] on div "Add variable" at bounding box center [352, 39] width 41 height 10
click at [363, 64] on div "External variables" at bounding box center [369, 66] width 67 height 7
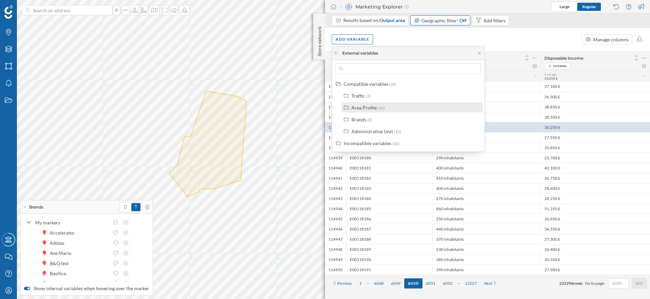
click at [366, 106] on div "Area Profile" at bounding box center [363, 108] width 25 height 6
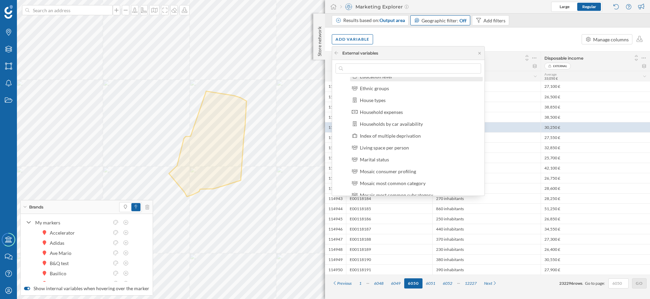
scroll to position [92, 0]
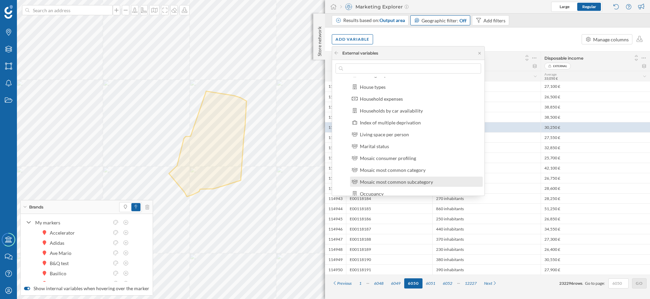
click at [427, 182] on div "Mosaic most common subcategory" at bounding box center [396, 182] width 73 height 6
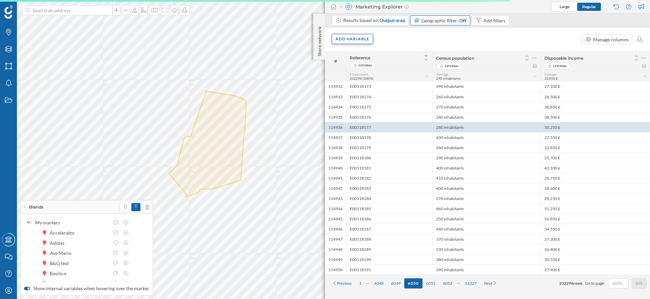
click at [345, 43] on div "Add variable" at bounding box center [352, 39] width 41 height 10
click at [356, 42] on div "Add variable" at bounding box center [352, 39] width 41 height 10
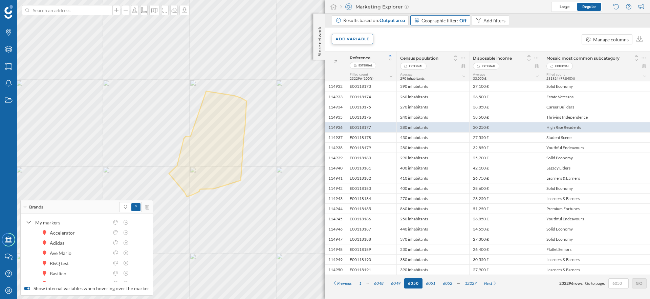
scroll to position [0, 0]
drag, startPoint x: 561, startPoint y: 56, endPoint x: 624, endPoint y: 57, distance: 63.7
click at [624, 57] on span "Mosaic most common subcategory" at bounding box center [588, 58] width 83 height 5
click at [347, 34] on div "Add variable" at bounding box center [352, 39] width 41 height 10
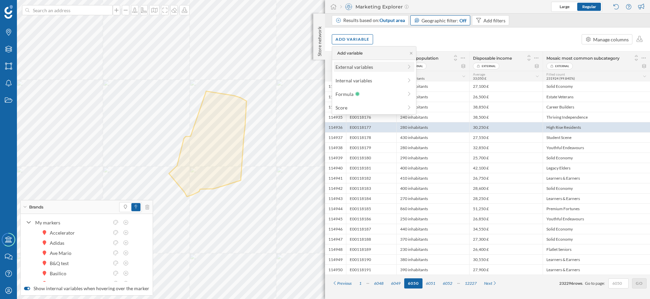
click at [362, 65] on div "External variables" at bounding box center [369, 66] width 67 height 7
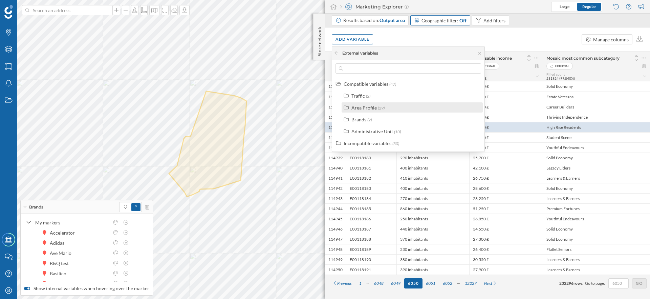
click at [363, 107] on div "Area Profile" at bounding box center [363, 108] width 25 height 6
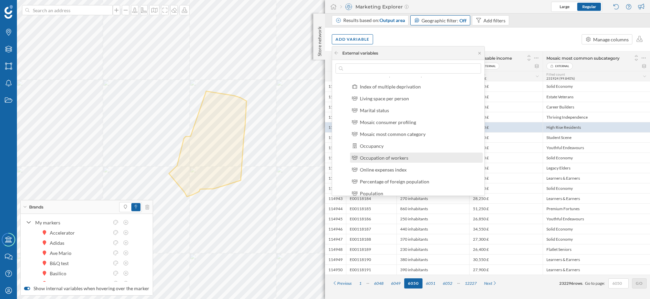
scroll to position [105, 0]
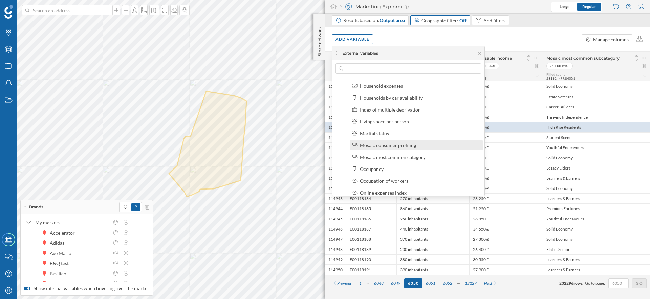
click at [390, 145] on div "Mosaic consumer profiling" at bounding box center [388, 145] width 56 height 6
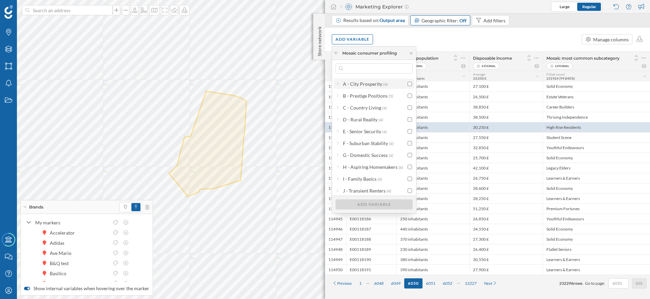
click at [337, 80] on div at bounding box center [338, 83] width 4 height 7
click at [409, 96] on input "checkbox" at bounding box center [410, 95] width 4 height 4
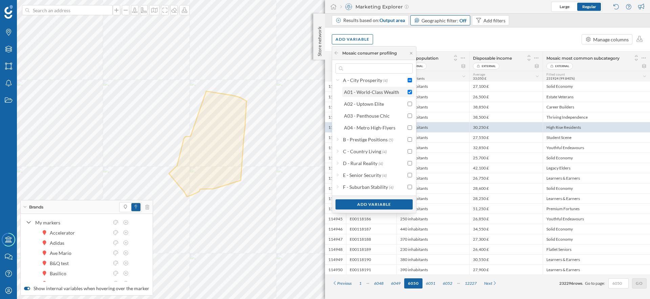
scroll to position [0, 0]
click at [382, 202] on div "Add variable" at bounding box center [374, 204] width 77 height 10
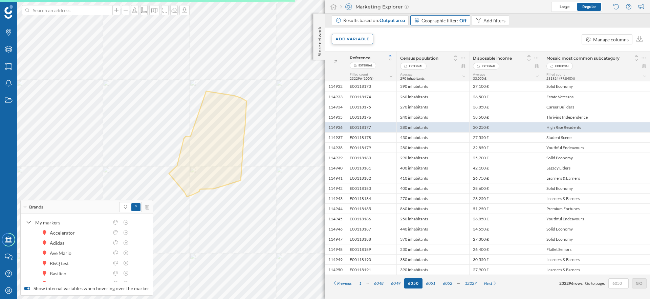
click at [363, 42] on div "Add variable" at bounding box center [352, 39] width 41 height 10
click at [359, 63] on div "External variables" at bounding box center [369, 66] width 67 height 7
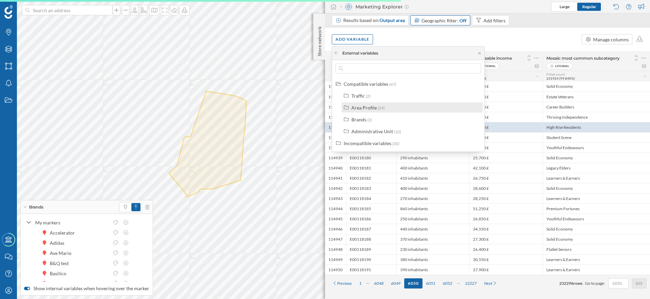
click at [370, 108] on div "Area Profile" at bounding box center [363, 108] width 25 height 6
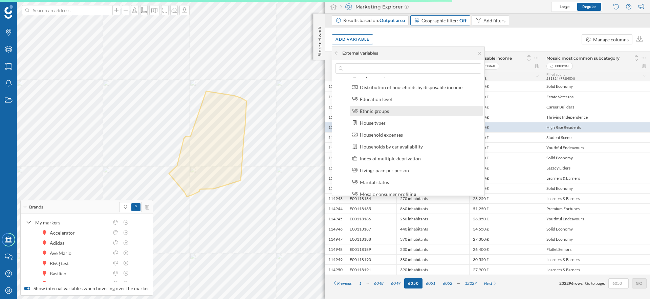
scroll to position [112, 0]
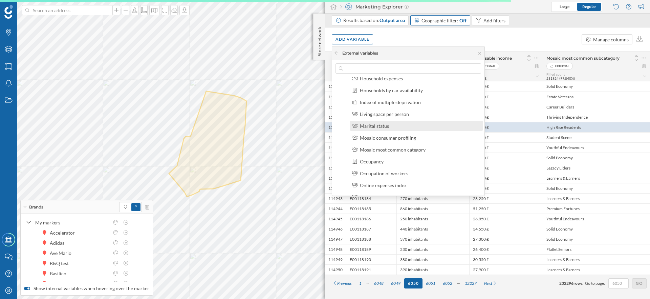
click at [380, 124] on div "Marital status" at bounding box center [374, 126] width 29 height 6
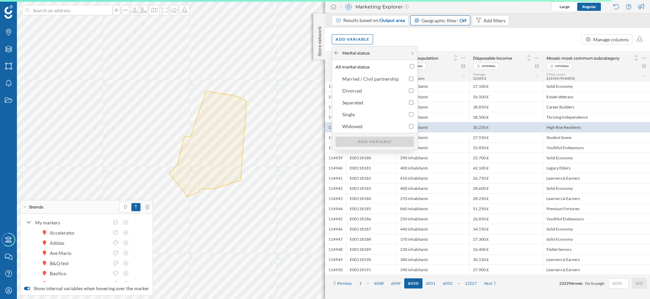
click at [338, 55] on icon at bounding box center [336, 53] width 5 height 4
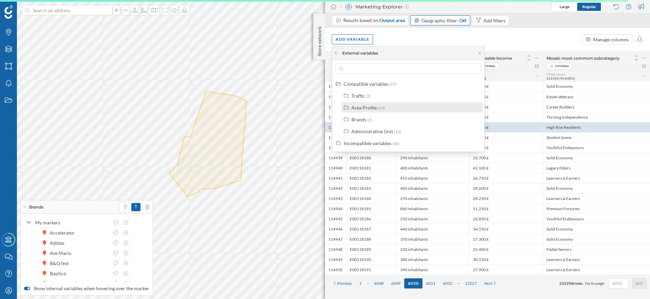
click at [372, 108] on div "Area Profile" at bounding box center [363, 108] width 25 height 6
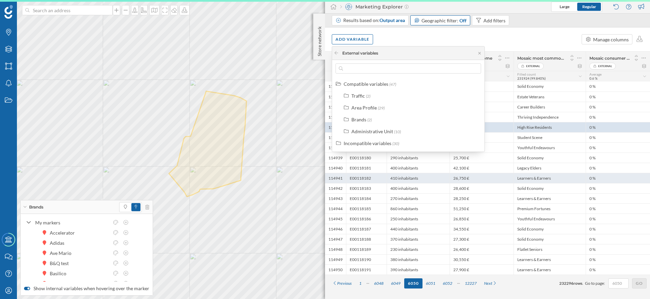
scroll to position [0, 0]
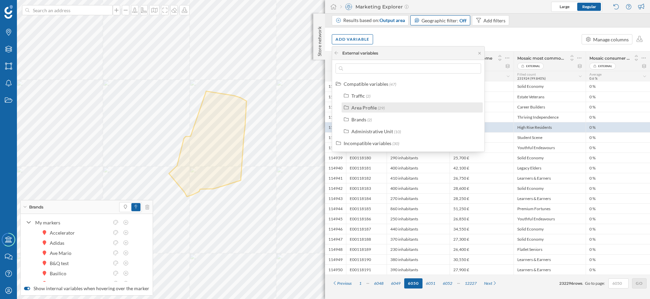
click at [363, 105] on div "Area Profile" at bounding box center [363, 108] width 25 height 6
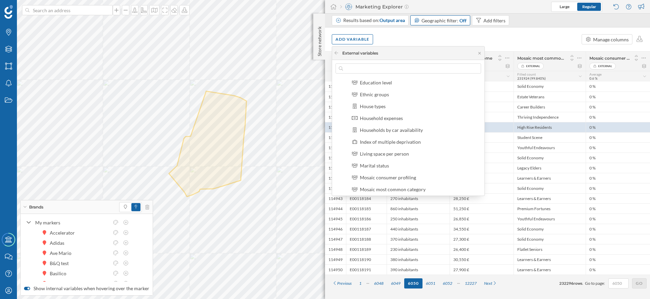
scroll to position [67, 0]
click at [517, 34] on div "Add variable Manage columns" at bounding box center [487, 39] width 325 height 24
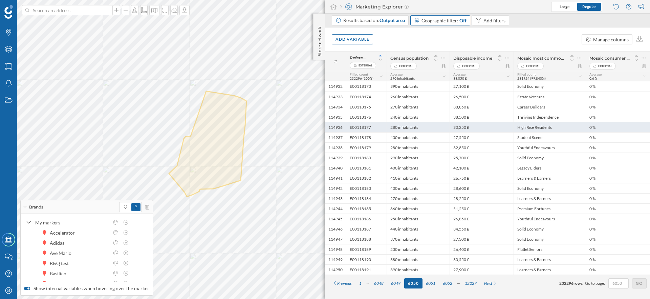
click at [536, 130] on div "High Rise Residents" at bounding box center [550, 127] width 72 height 10
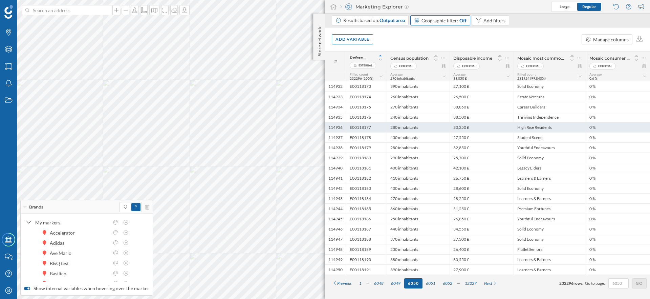
click at [536, 129] on div "High Rise Residents" at bounding box center [550, 127] width 72 height 10
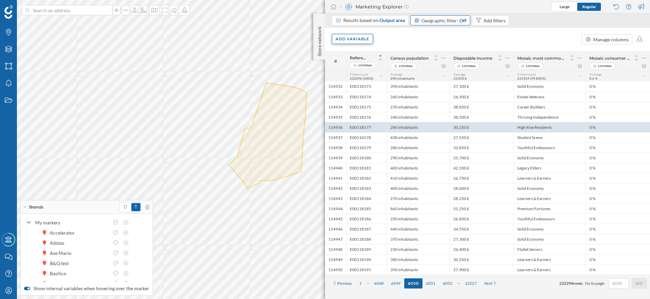
click at [355, 37] on div "Add variable" at bounding box center [352, 39] width 41 height 10
click at [358, 69] on div "External variables" at bounding box center [369, 66] width 67 height 7
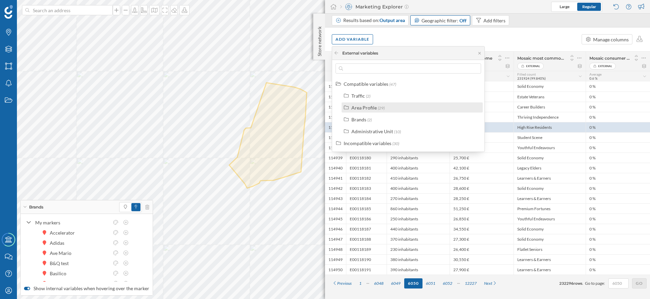
click at [364, 108] on div "Area Profile" at bounding box center [363, 108] width 25 height 6
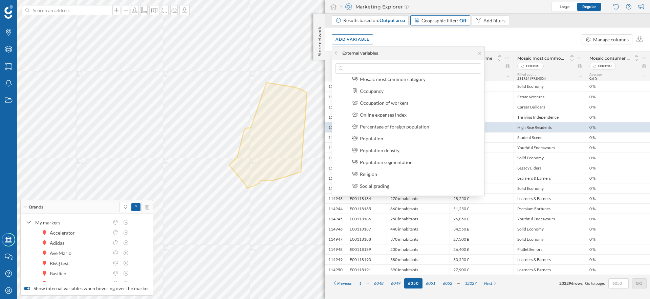
scroll to position [132, 0]
click at [503, 46] on div "Add variable Manage columns" at bounding box center [487, 39] width 325 height 24
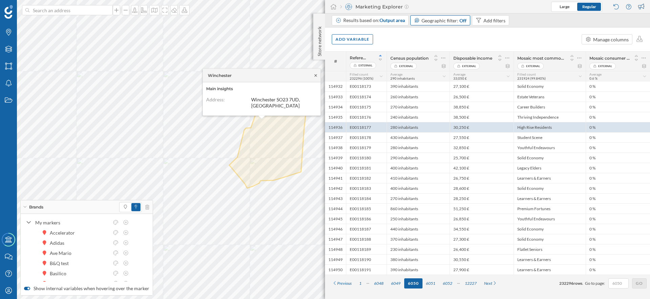
click at [315, 77] on icon at bounding box center [315, 75] width 5 height 4
